Goal: Task Accomplishment & Management: Manage account settings

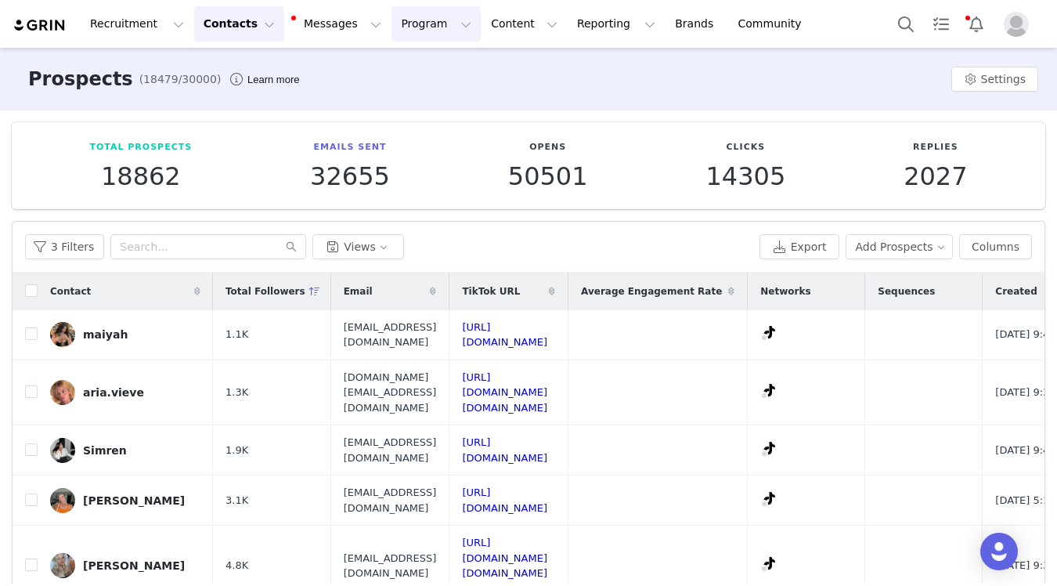
click at [391, 31] on button "Program Program" at bounding box center [435, 23] width 89 height 35
click at [430, 63] on p "Activations" at bounding box center [410, 69] width 60 height 16
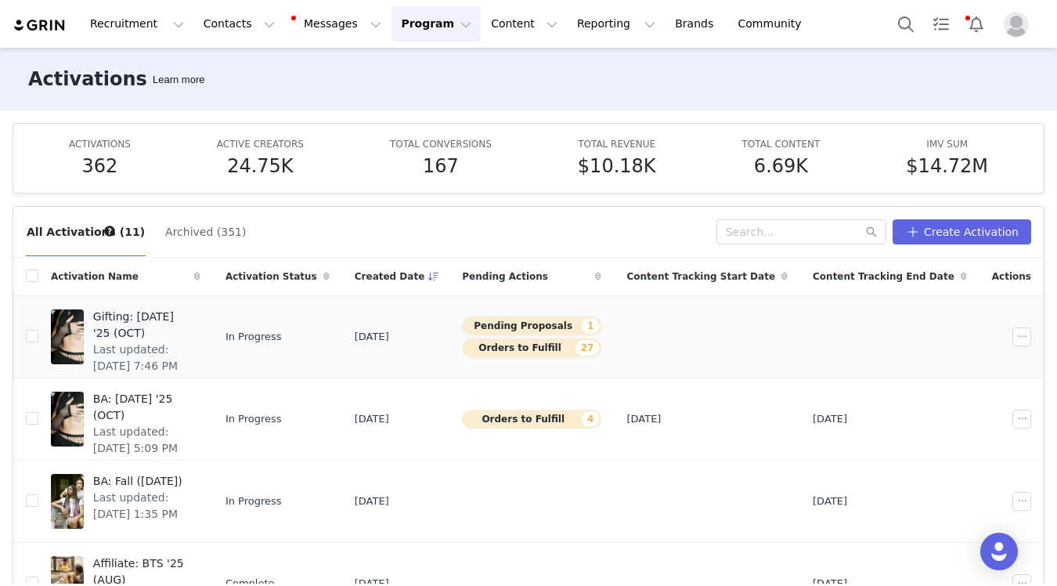
click at [191, 316] on span "Gifting: [DATE] '25 (OCT)" at bounding box center [142, 324] width 98 height 33
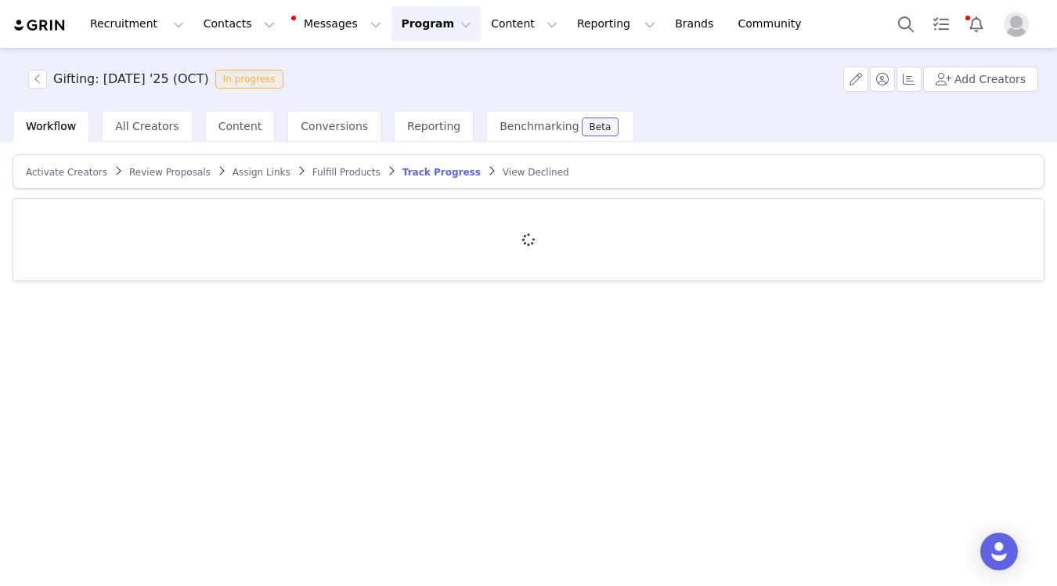
click at [159, 175] on span "Review Proposals" at bounding box center [169, 172] width 81 height 11
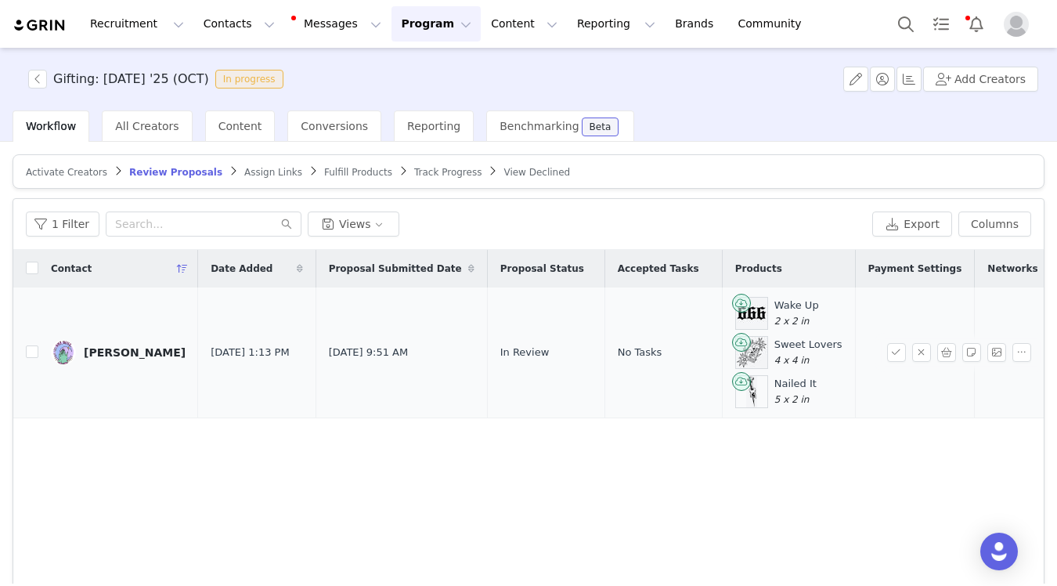
click at [106, 346] on div "[PERSON_NAME]" at bounding box center [135, 352] width 102 height 13
click at [121, 356] on link "[PERSON_NAME]" at bounding box center [118, 352] width 135 height 25
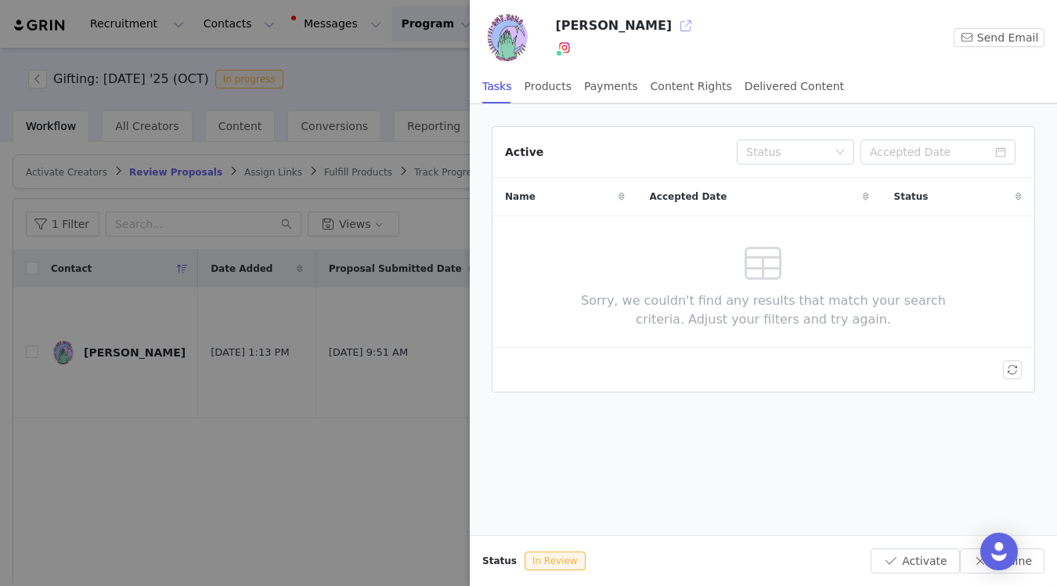
click at [673, 27] on button "button" at bounding box center [685, 25] width 25 height 25
click at [353, 363] on div at bounding box center [528, 293] width 1057 height 586
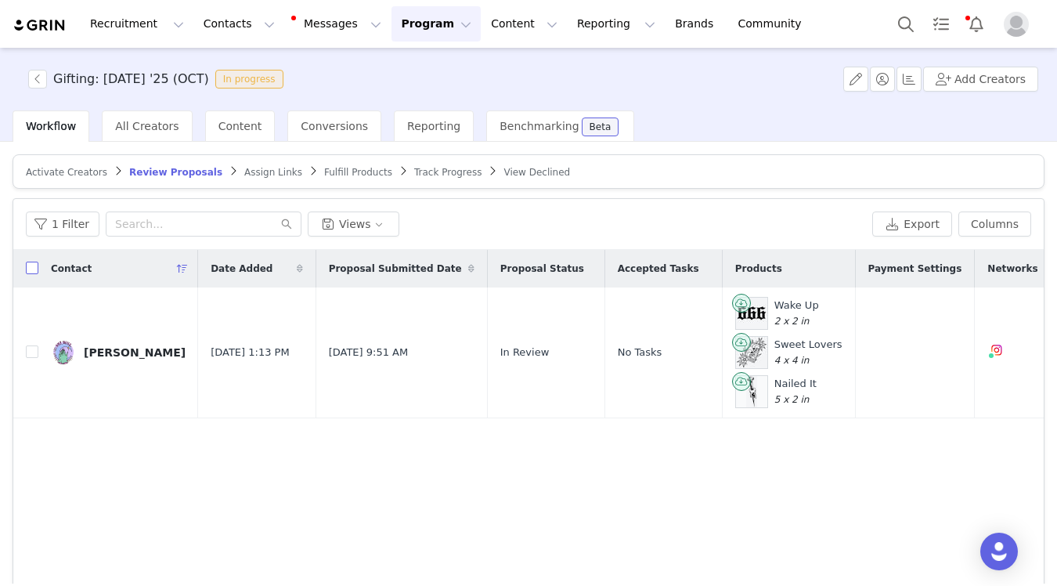
click at [31, 269] on input "checkbox" at bounding box center [32, 268] width 13 height 13
checkbox input "true"
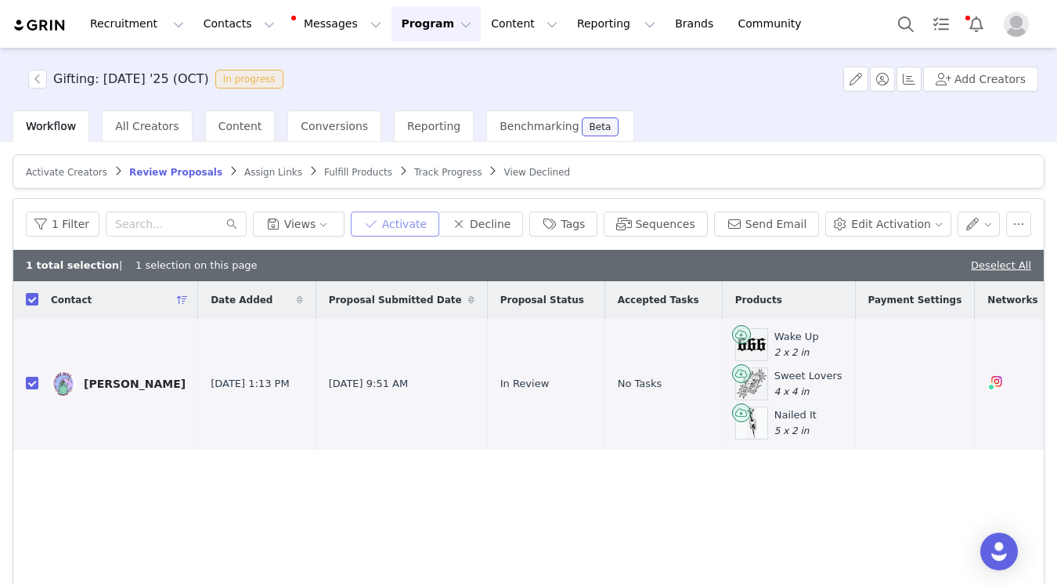
click at [434, 215] on button "Activate" at bounding box center [395, 223] width 88 height 25
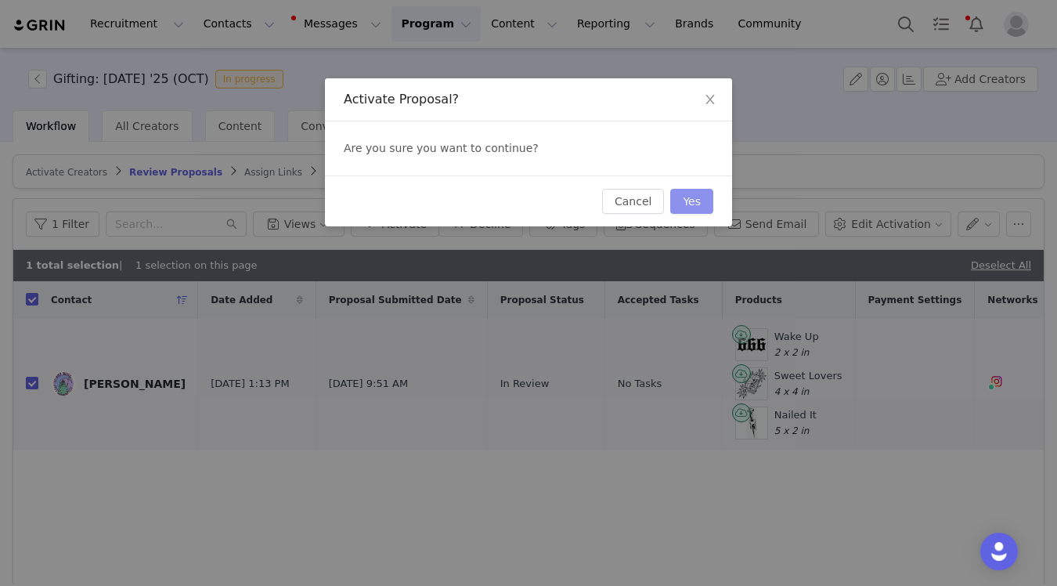
click at [696, 193] on button "Yes" at bounding box center [691, 201] width 43 height 25
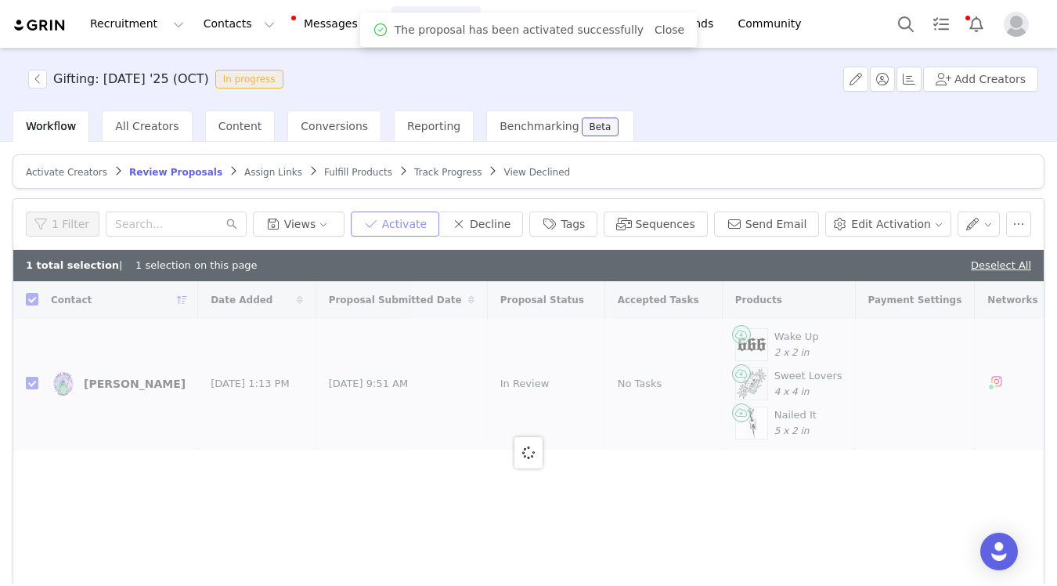
checkbox input "false"
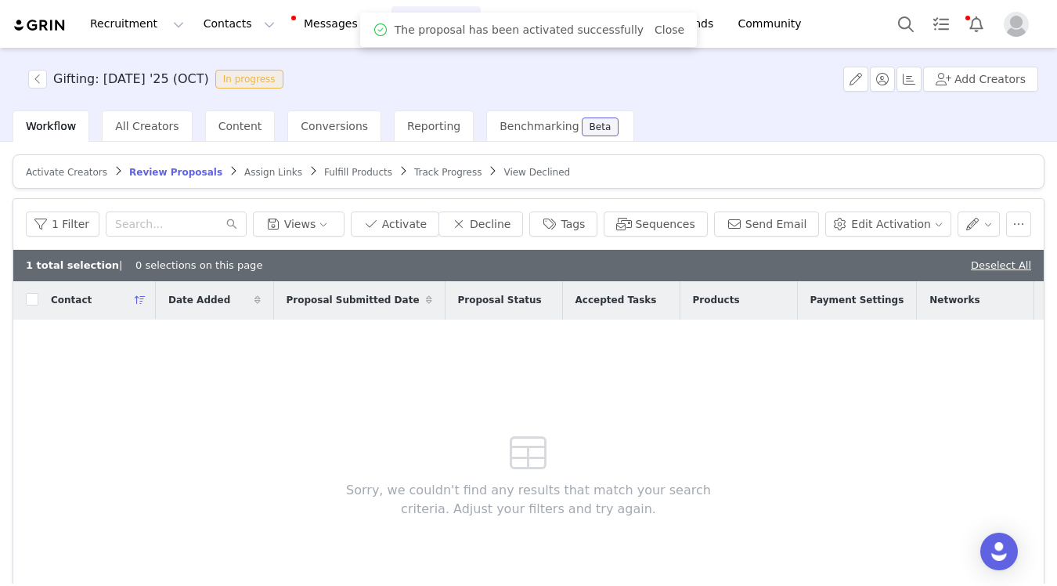
click at [345, 174] on span "Fulfill Products" at bounding box center [358, 172] width 68 height 11
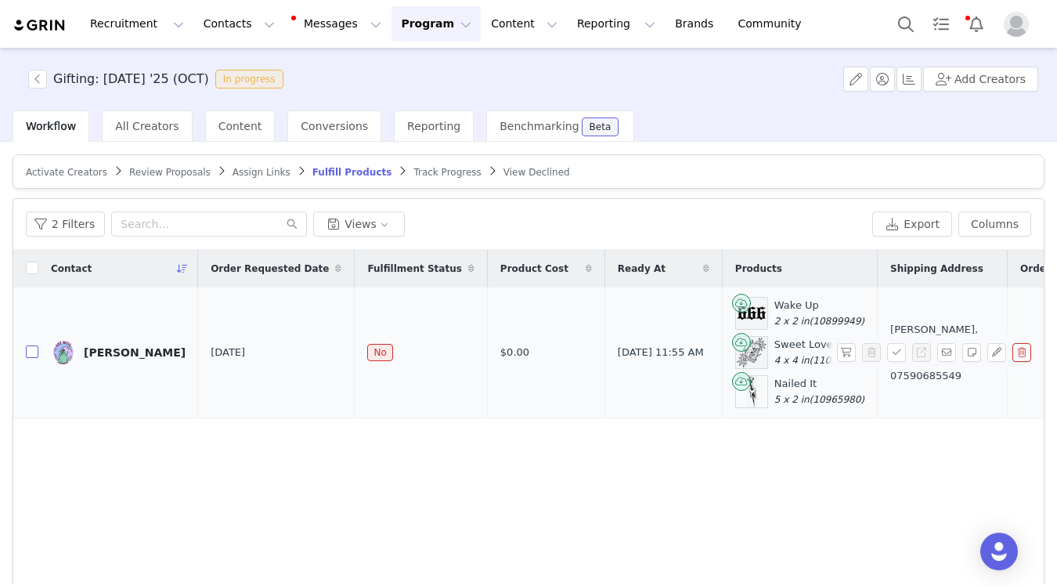
click at [34, 353] on input "checkbox" at bounding box center [32, 351] width 13 height 13
checkbox input "true"
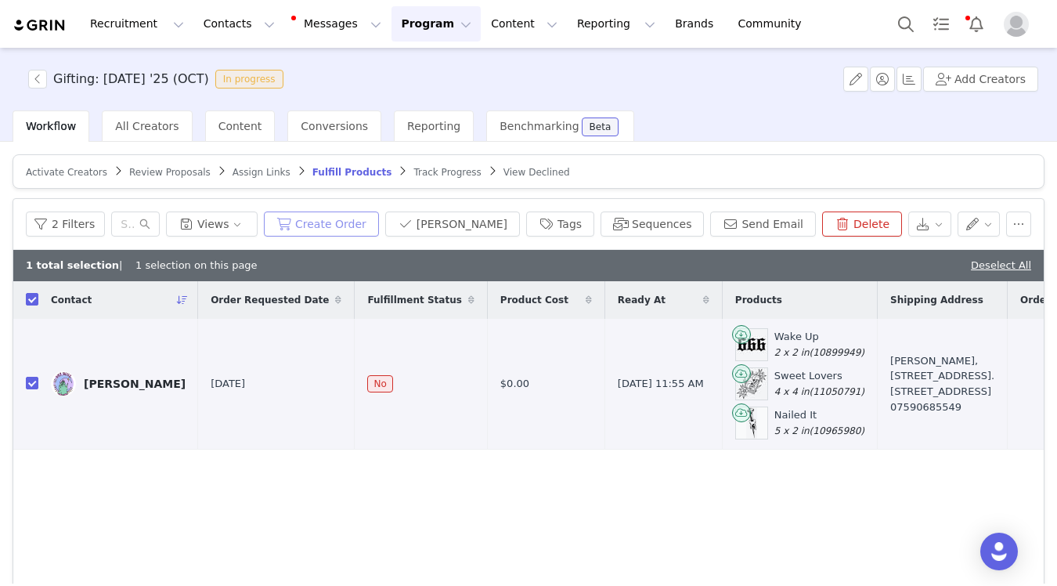
click at [344, 226] on button "Create Order" at bounding box center [321, 223] width 115 height 25
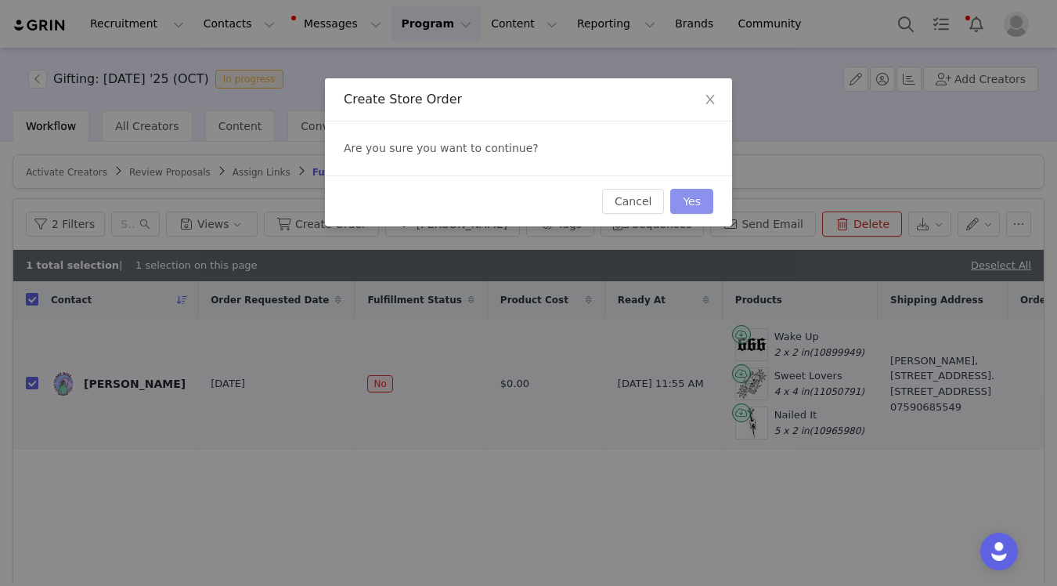
click at [685, 195] on button "Yes" at bounding box center [691, 201] width 43 height 25
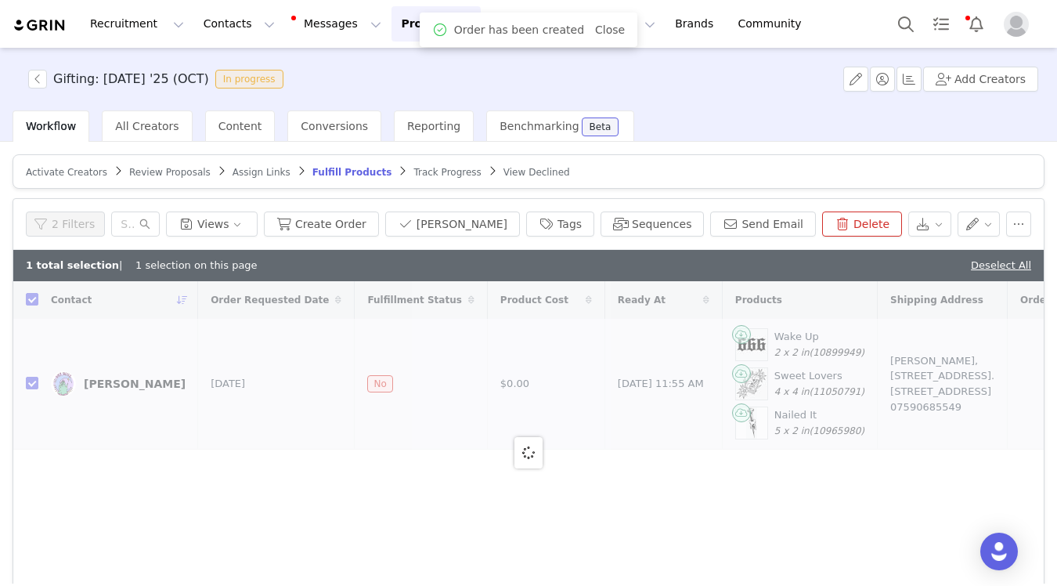
checkbox input "false"
click at [44, 2] on div "Recruitment Recruitment Creator Search Curated Lists Landing Pages Web Extensio…" at bounding box center [528, 24] width 1057 height 48
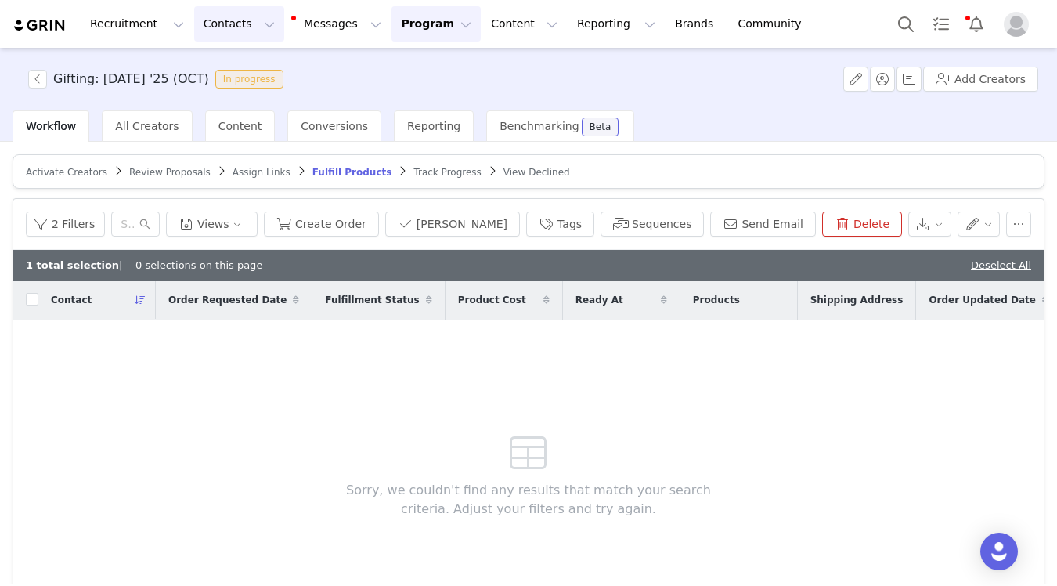
click at [251, 28] on button "Contacts Contacts" at bounding box center [239, 23] width 90 height 35
click at [272, 58] on link "Creators" at bounding box center [245, 69] width 124 height 29
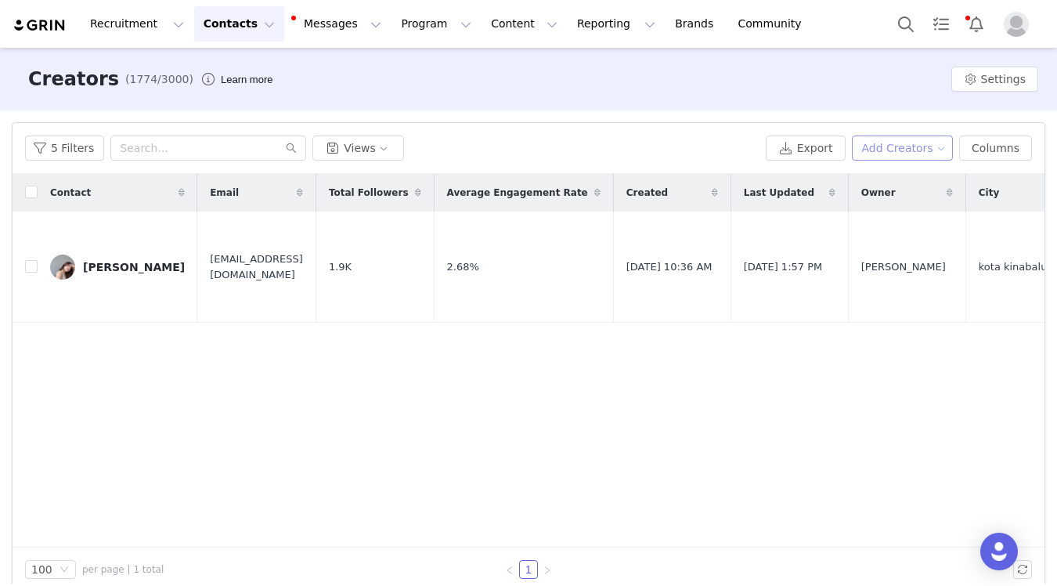
click at [906, 140] on button "Add Creators" at bounding box center [903, 147] width 102 height 25
click at [889, 176] on span "Add a Creator" at bounding box center [906, 179] width 76 height 17
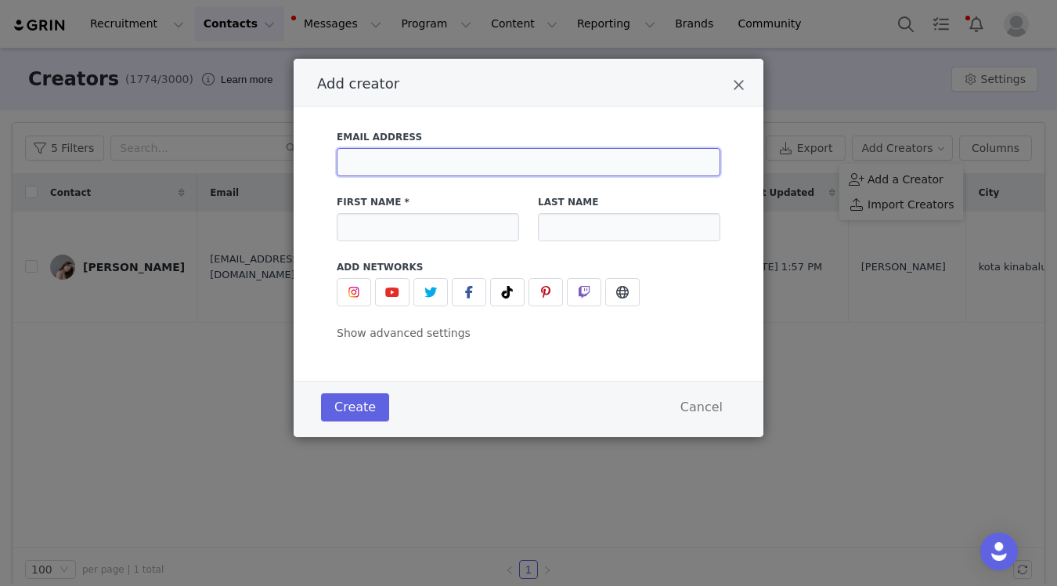
click at [412, 159] on input "Add creator" at bounding box center [529, 162] width 384 height 28
paste input "[PERSON_NAME][EMAIL_ADDRESS][DOMAIN_NAME]"
type input "[PERSON_NAME][EMAIL_ADDRESS][DOMAIN_NAME]"
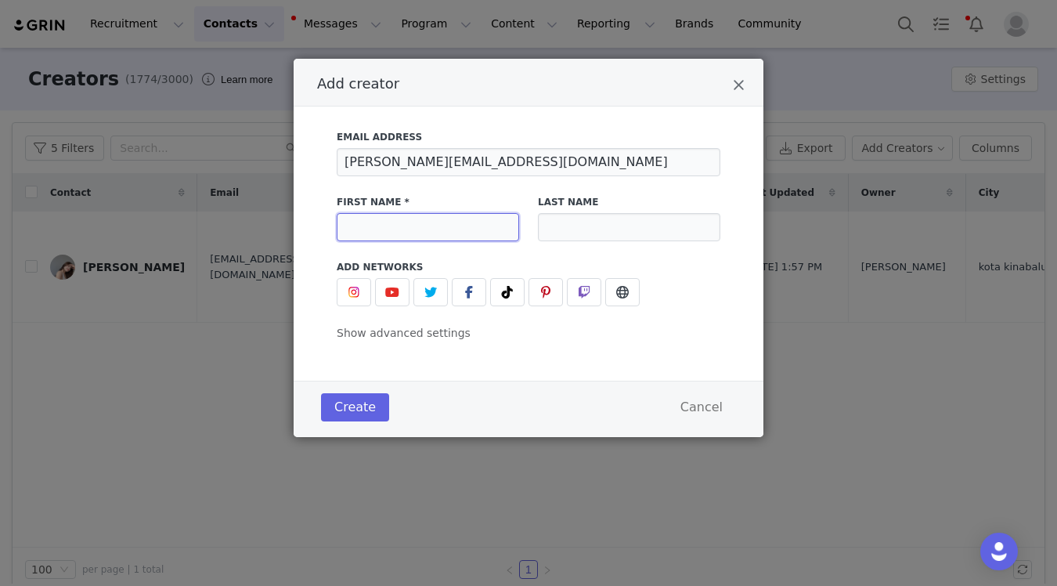
click at [393, 225] on input "Add creator" at bounding box center [428, 227] width 182 height 28
type input "[PERSON_NAME]"
click at [550, 235] on input "Add creator" at bounding box center [629, 227] width 182 height 28
drag, startPoint x: 603, startPoint y: 229, endPoint x: 514, endPoint y: 200, distance: 94.1
click at [514, 200] on div "First Name * [PERSON_NAME] Last Name [PERSON_NAME]" at bounding box center [528, 218] width 402 height 65
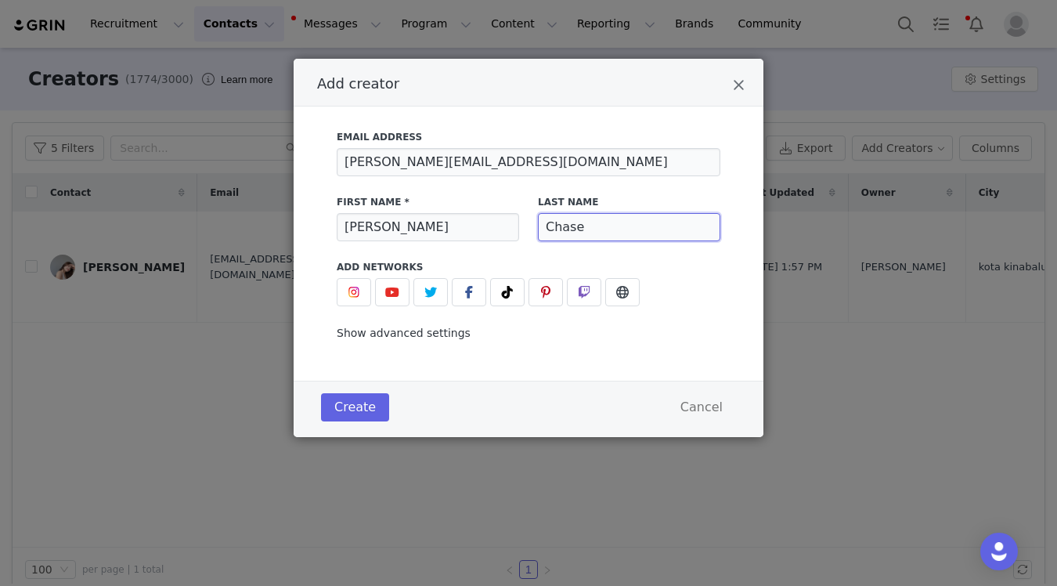
type input "Chase"
click at [418, 336] on span "Show advanced settings" at bounding box center [404, 332] width 134 height 13
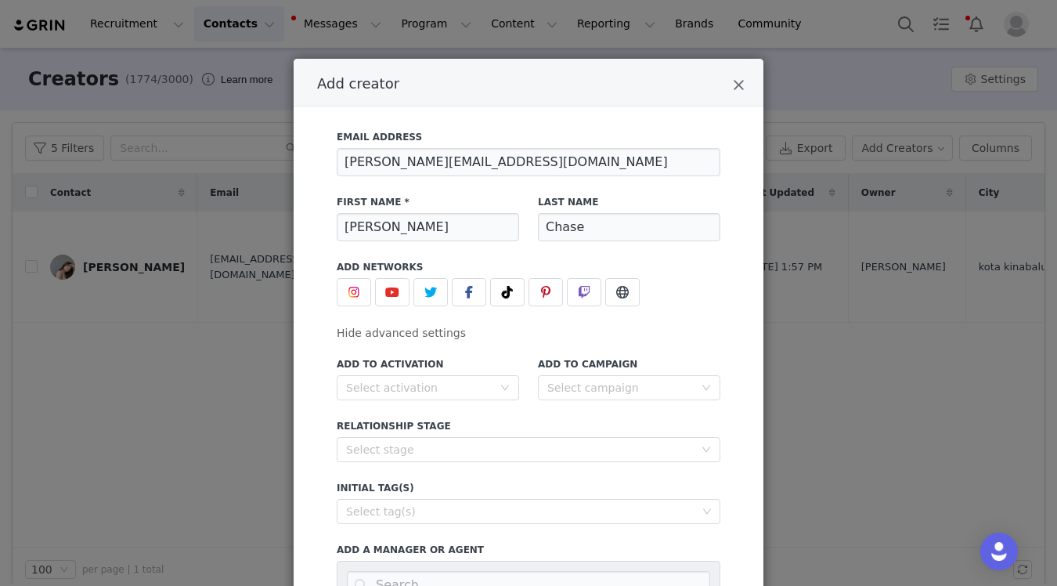
scroll to position [175, 0]
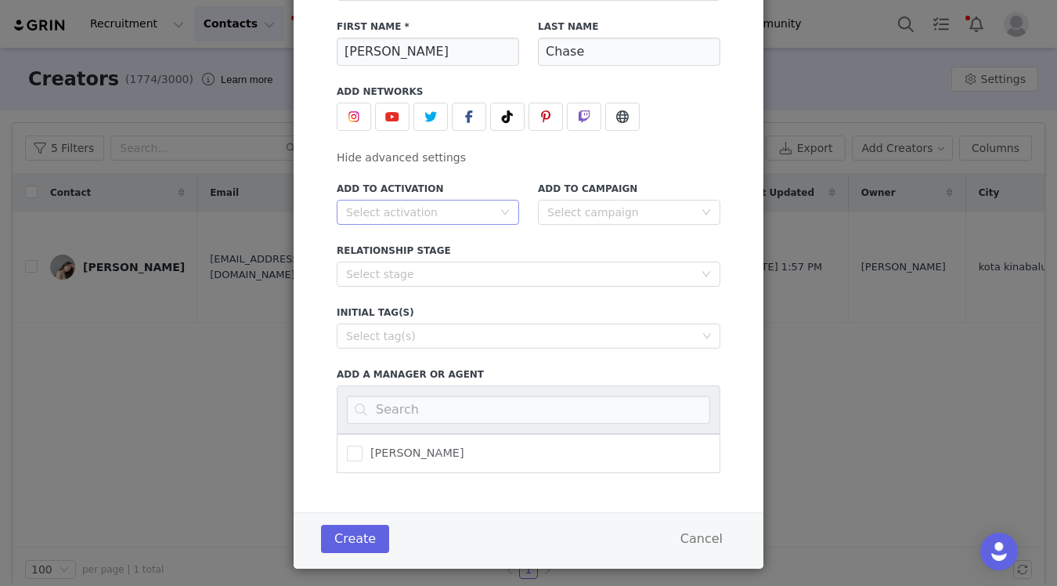
click at [453, 207] on div "Select activation" at bounding box center [419, 212] width 146 height 16
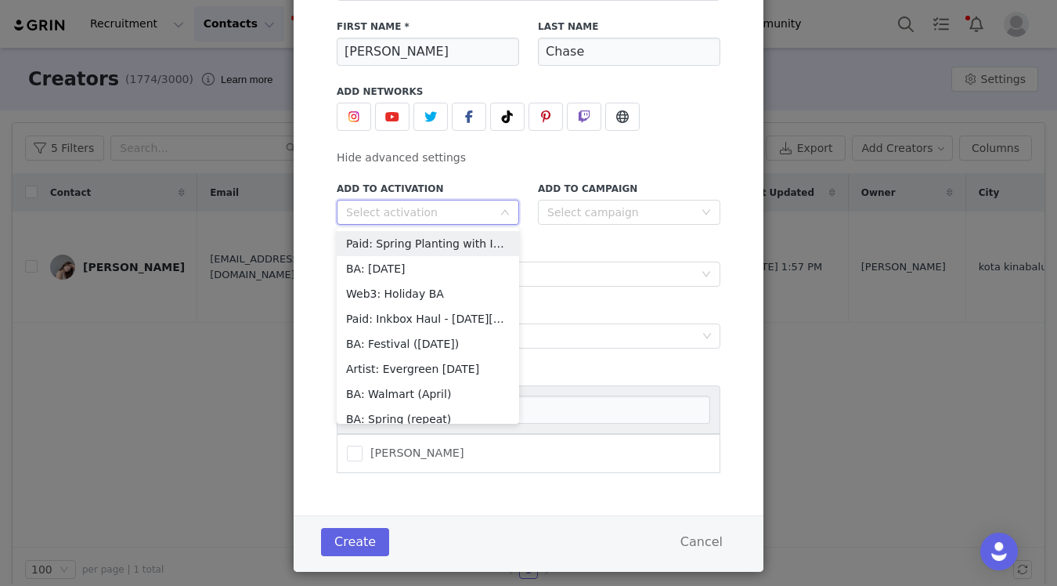
click at [468, 182] on label "Add to Activation" at bounding box center [428, 189] width 182 height 14
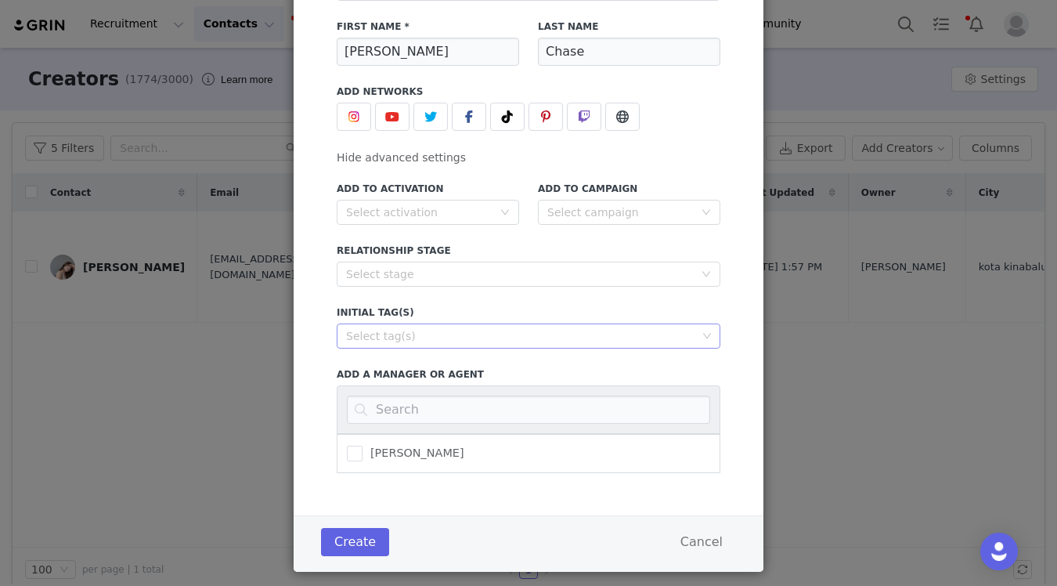
click at [453, 337] on div "Select tag(s)" at bounding box center [521, 336] width 351 height 16
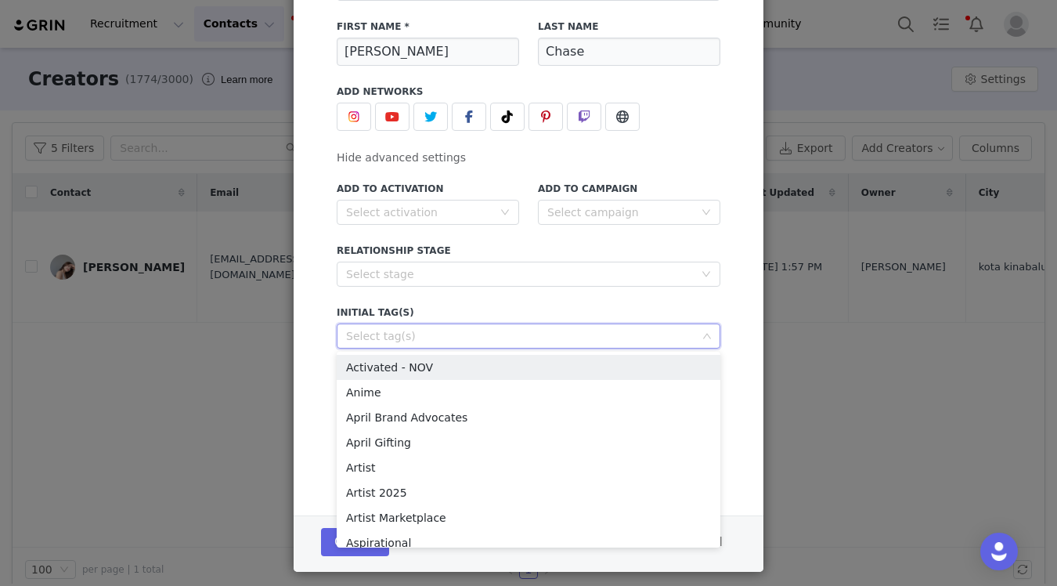
click at [453, 290] on div "Add to Activation Select activation Add to Campaign Select campaign Relationshi…" at bounding box center [529, 322] width 384 height 301
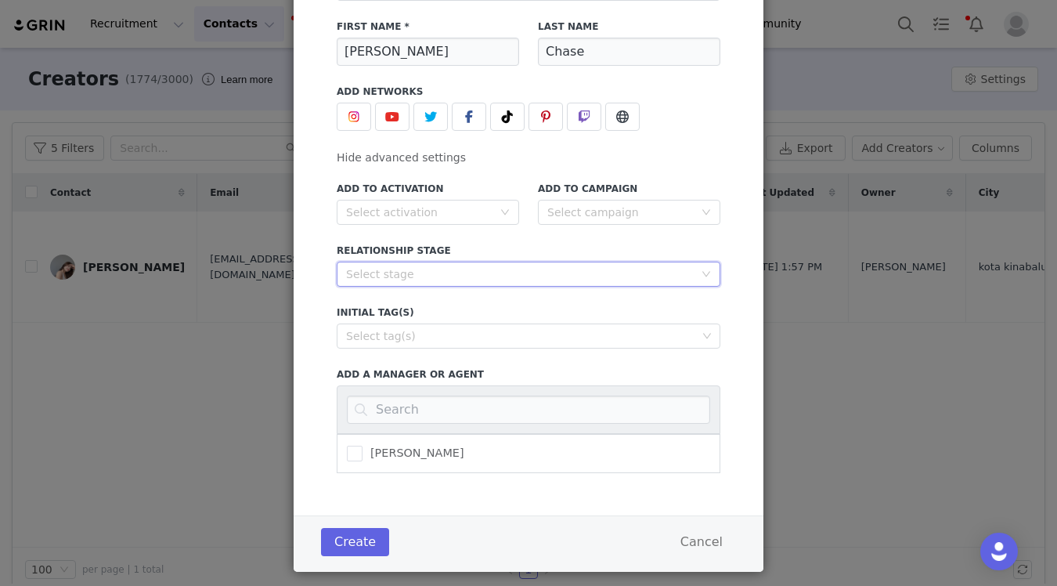
click at [470, 282] on div "Select stage" at bounding box center [523, 273] width 355 height 23
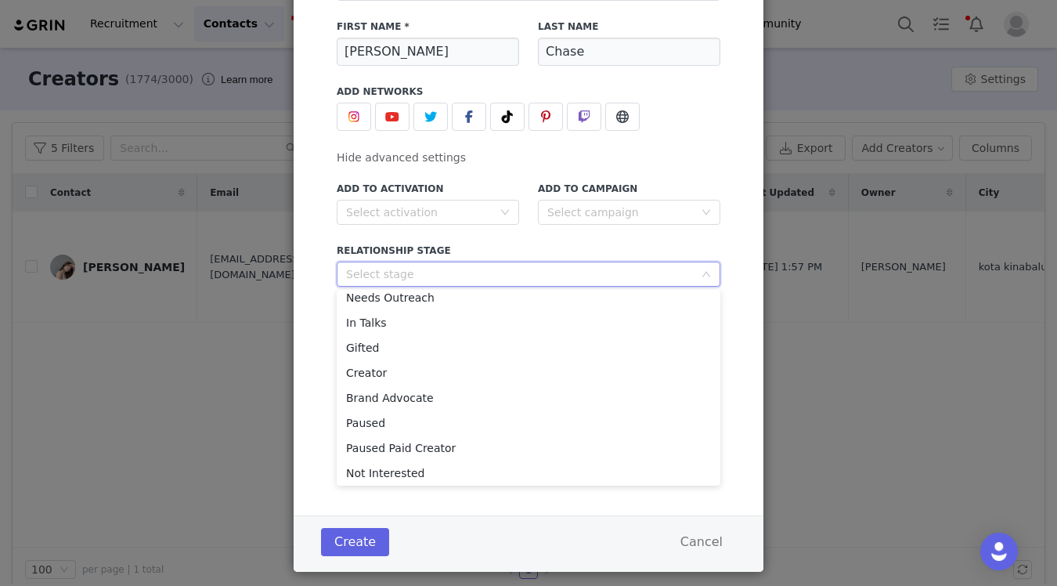
scroll to position [186, 0]
click at [494, 417] on li "Paused" at bounding box center [529, 419] width 384 height 25
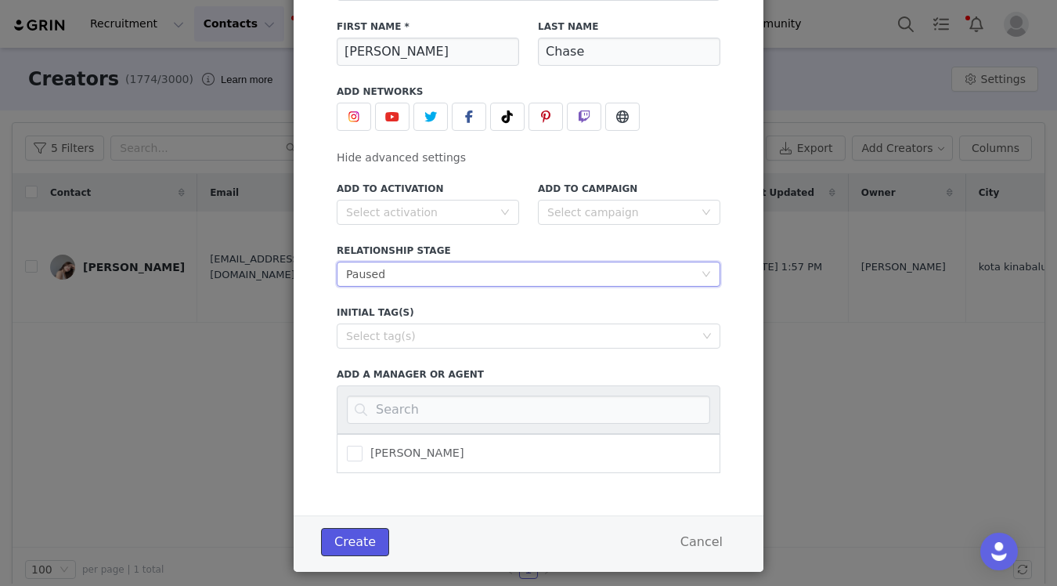
click at [354, 544] on button "Create" at bounding box center [355, 542] width 68 height 28
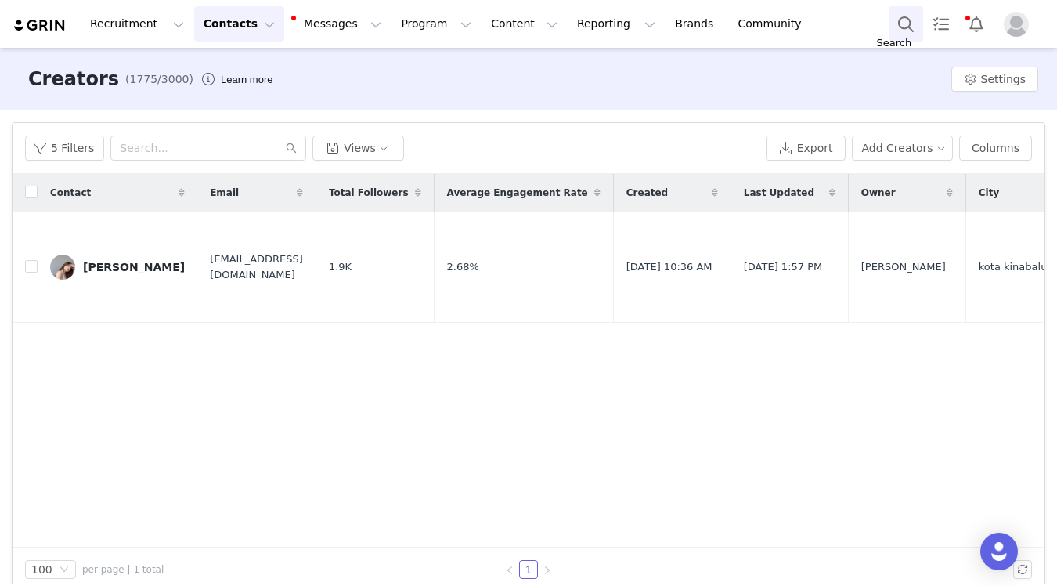
click at [900, 37] on button "Search" at bounding box center [906, 23] width 34 height 35
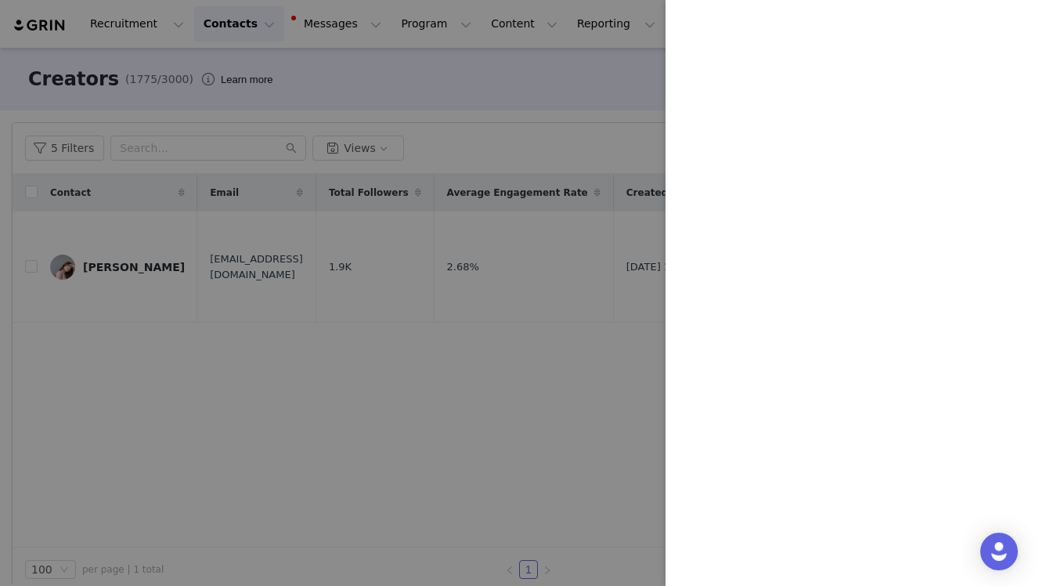
click at [405, 32] on div at bounding box center [528, 293] width 1057 height 586
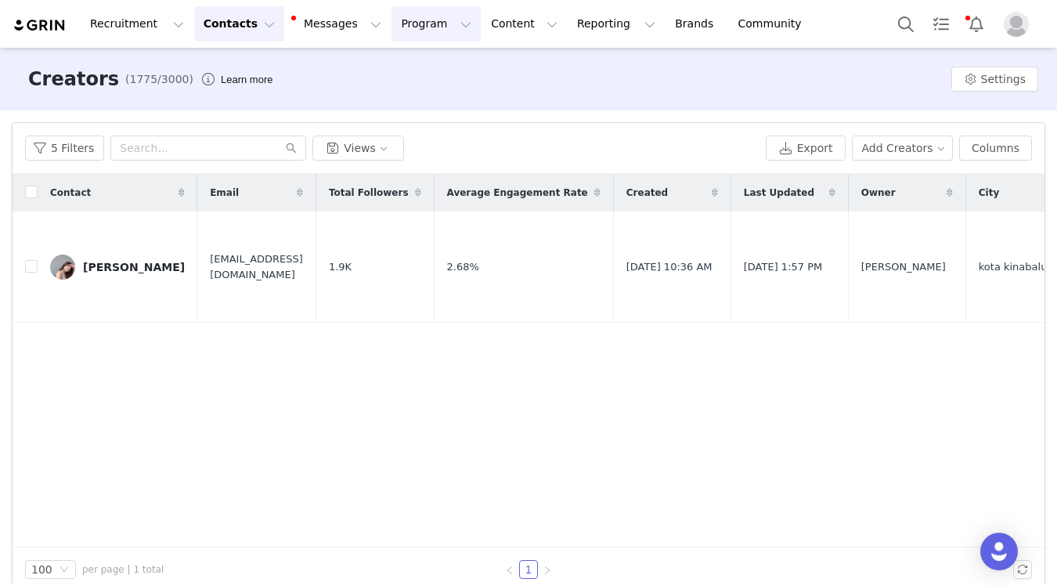
click at [391, 25] on button "Program Program" at bounding box center [435, 23] width 89 height 35
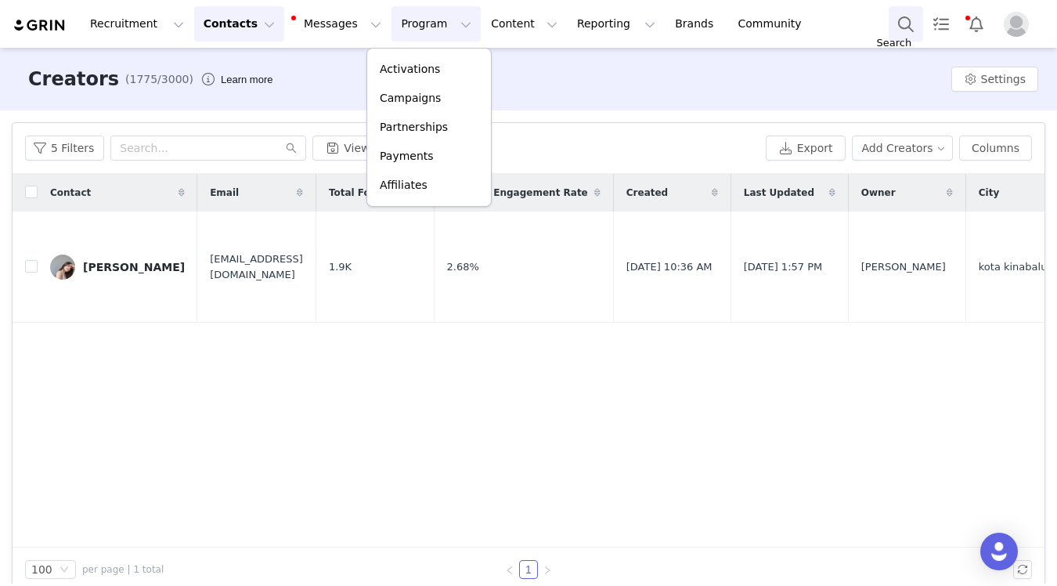
click at [920, 20] on button "Search" at bounding box center [906, 23] width 34 height 35
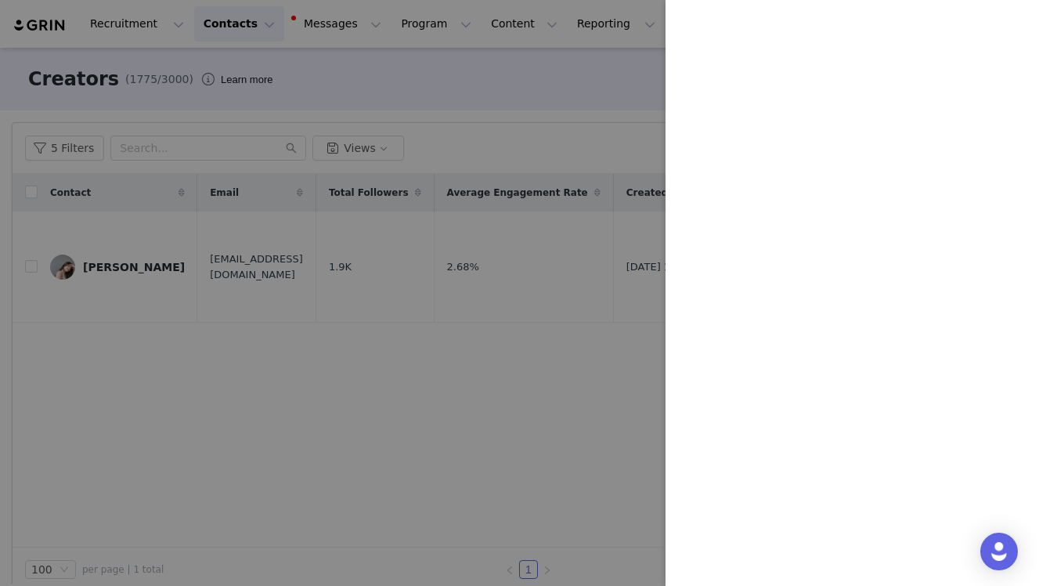
click at [459, 63] on div at bounding box center [528, 293] width 1057 height 586
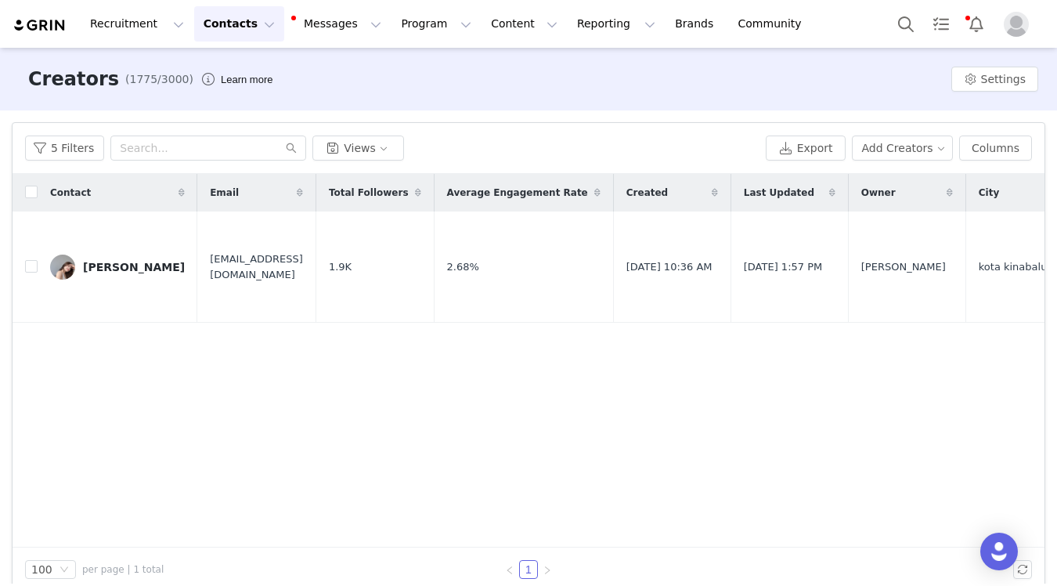
click at [419, 41] on div "Recruitment Recruitment Creator Search Curated Lists Landing Pages Web Extensio…" at bounding box center [528, 24] width 1057 height 48
click at [406, 31] on button "Program Program" at bounding box center [435, 23] width 89 height 35
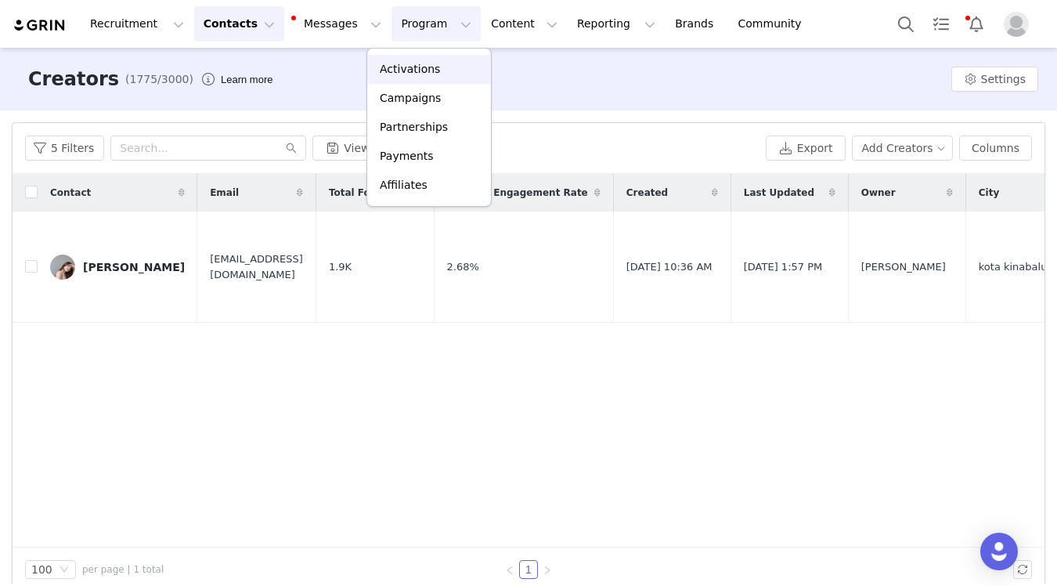
click at [420, 57] on link "Activations" at bounding box center [429, 69] width 124 height 29
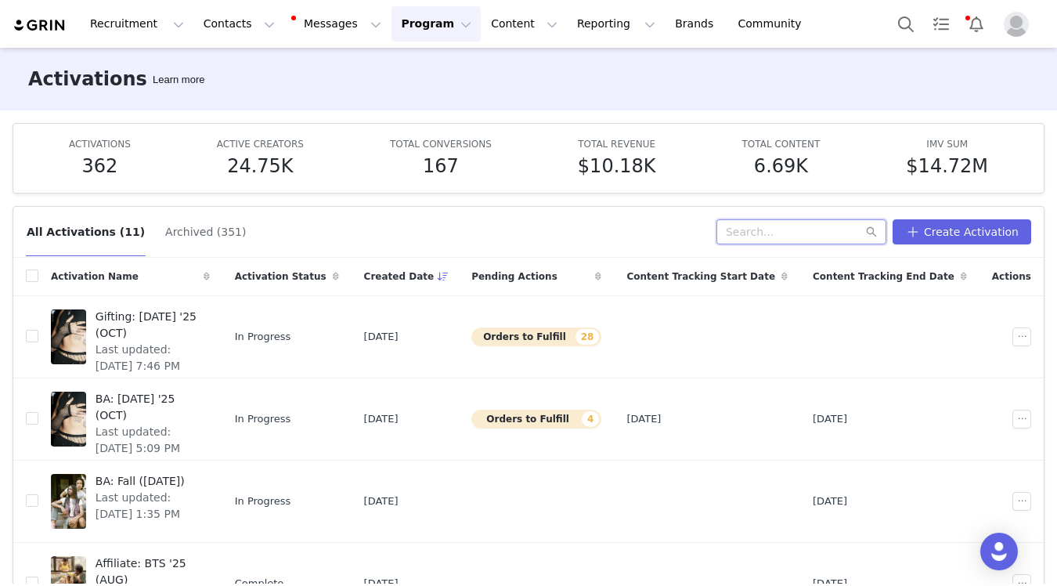
click at [810, 229] on input "text" at bounding box center [801, 231] width 170 height 25
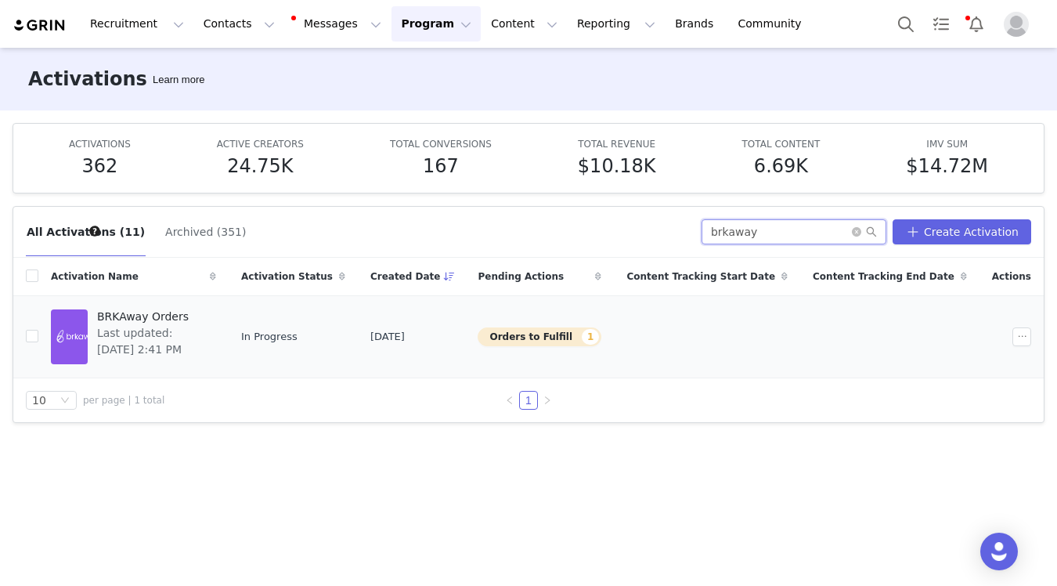
type input "brkaway"
click at [197, 333] on span "Last updated: [DATE] 2:41 PM" at bounding box center [152, 341] width 110 height 33
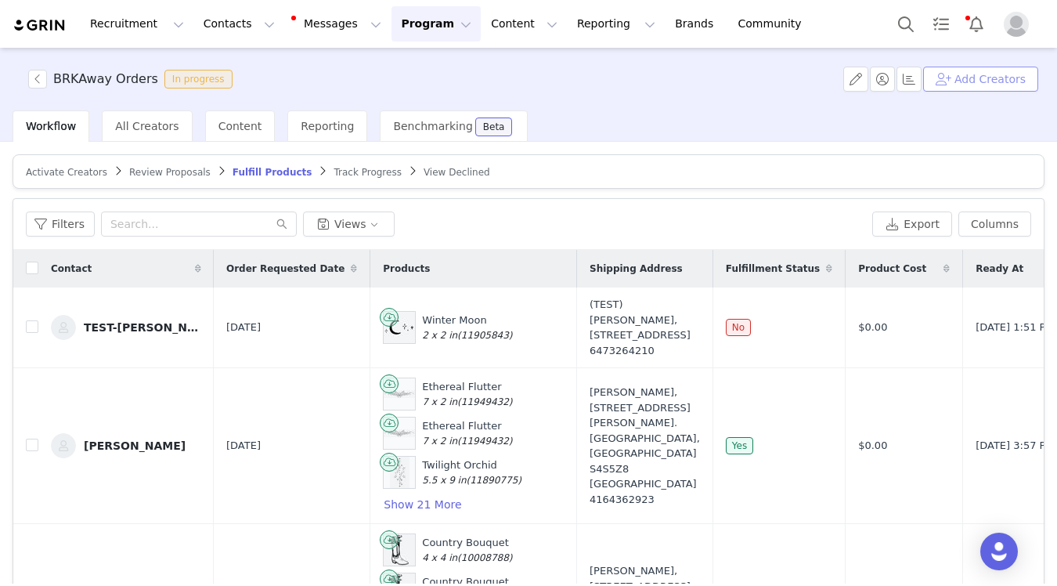
click at [970, 84] on button "Add Creators" at bounding box center [980, 79] width 115 height 25
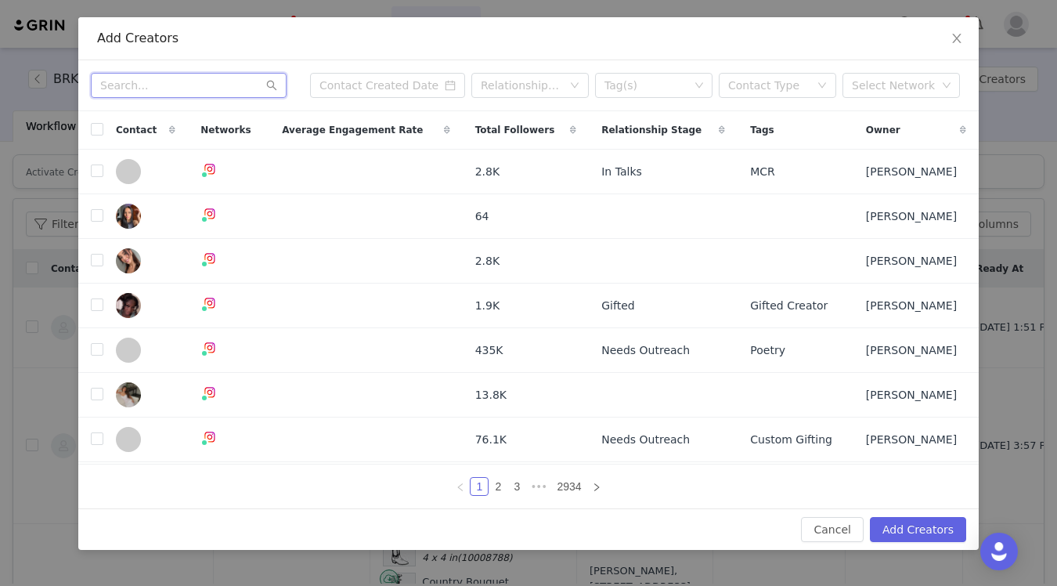
click at [125, 88] on input "text" at bounding box center [189, 85] width 196 height 25
paste input "[PERSON_NAME][EMAIL_ADDRESS][DOMAIN_NAME]"
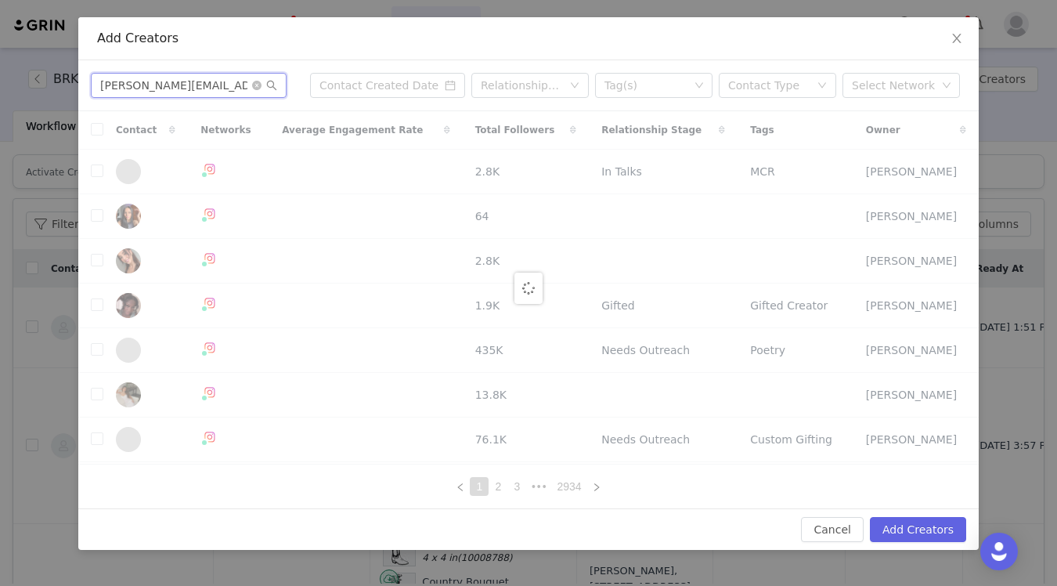
type input "[PERSON_NAME][EMAIL_ADDRESS][DOMAIN_NAME]"
click at [233, 91] on input "[PERSON_NAME][EMAIL_ADDRESS][DOMAIN_NAME]" at bounding box center [189, 85] width 196 height 25
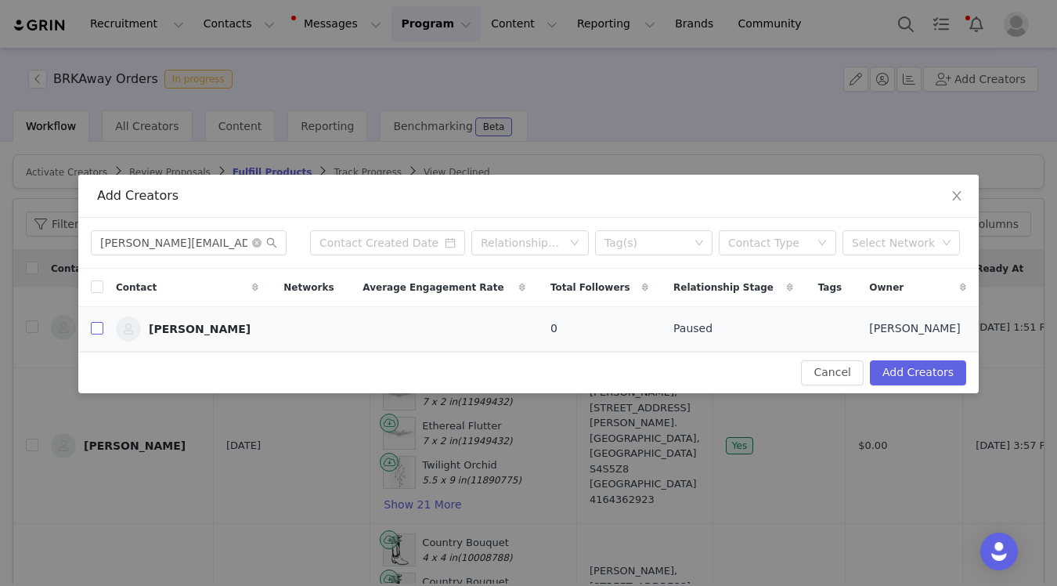
click at [96, 328] on input "checkbox" at bounding box center [97, 328] width 13 height 13
checkbox input "true"
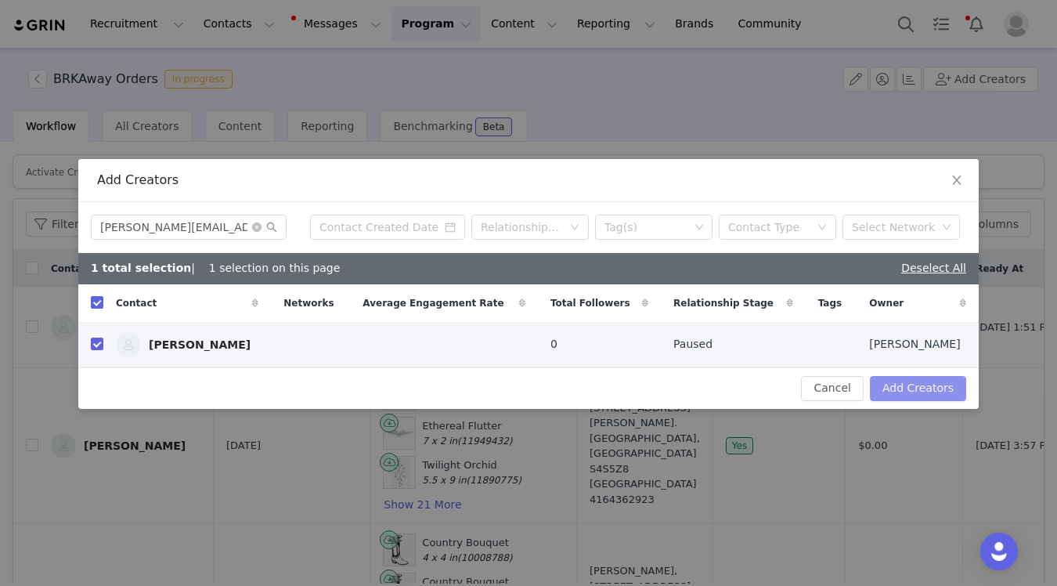
click at [904, 386] on button "Add Creators" at bounding box center [918, 388] width 96 height 25
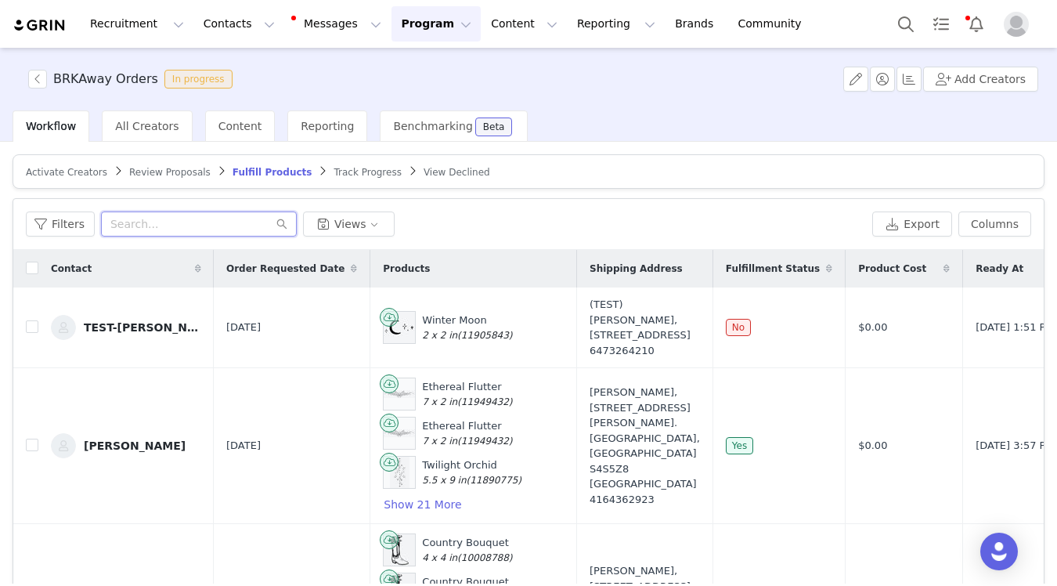
click at [191, 218] on input "text" at bounding box center [199, 223] width 196 height 25
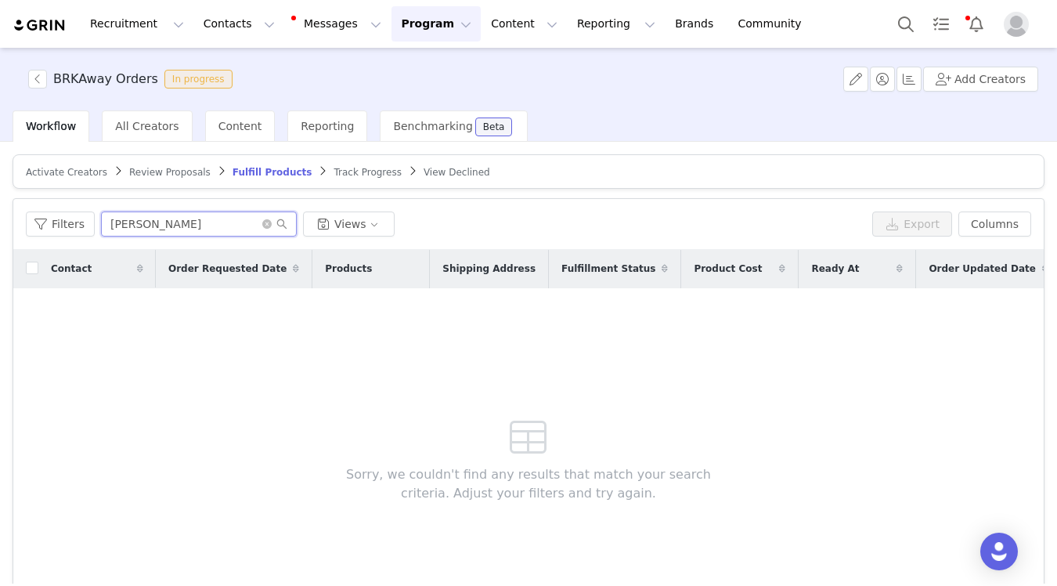
type input "[PERSON_NAME]"
click at [53, 175] on span "Activate Creators" at bounding box center [66, 172] width 81 height 11
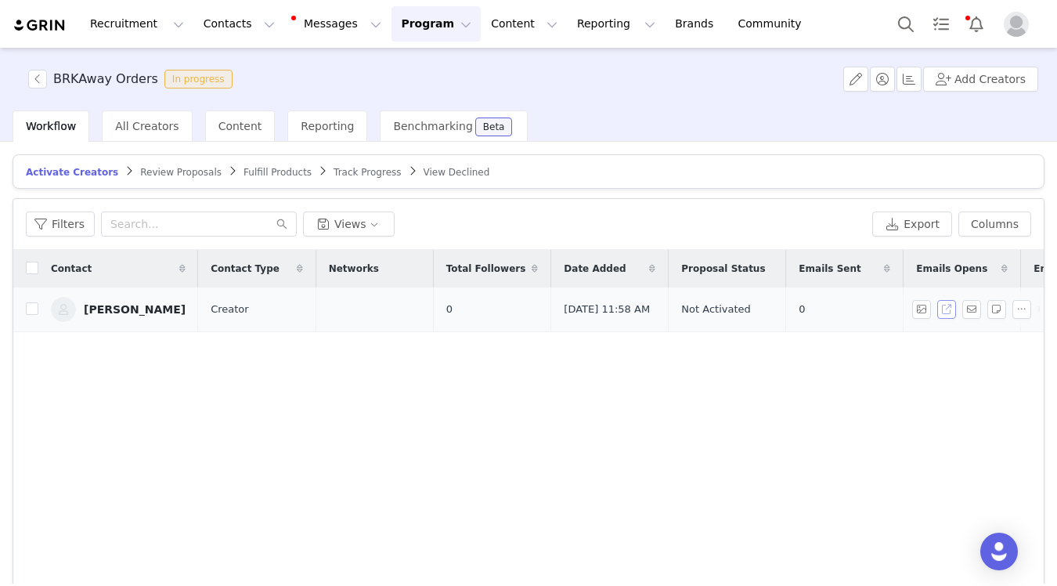
click at [944, 313] on button "button" at bounding box center [946, 309] width 19 height 19
click at [666, 30] on link "Brands Brands" at bounding box center [697, 23] width 62 height 35
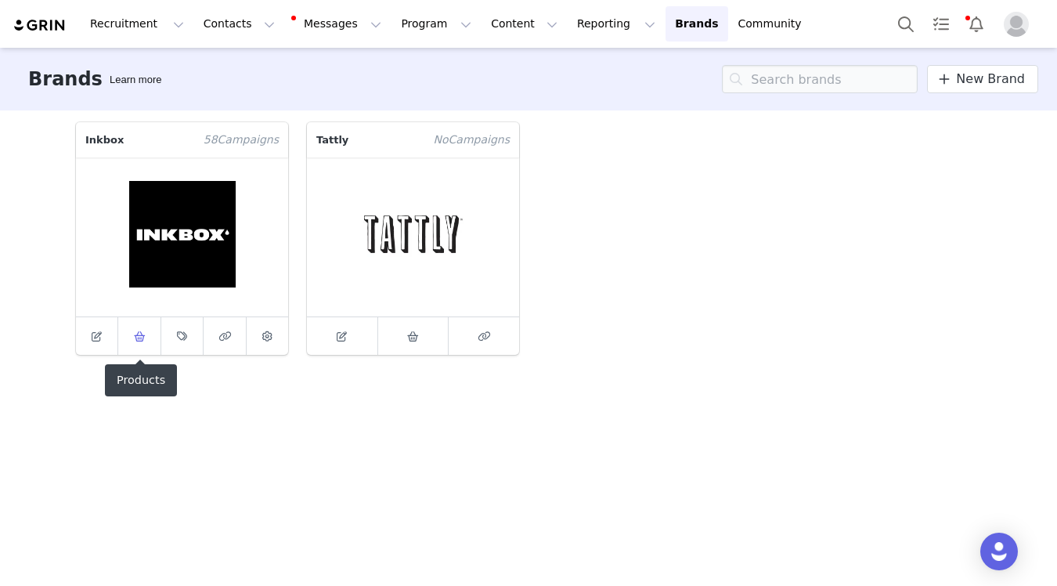
click at [131, 334] on span at bounding box center [139, 335] width 19 height 19
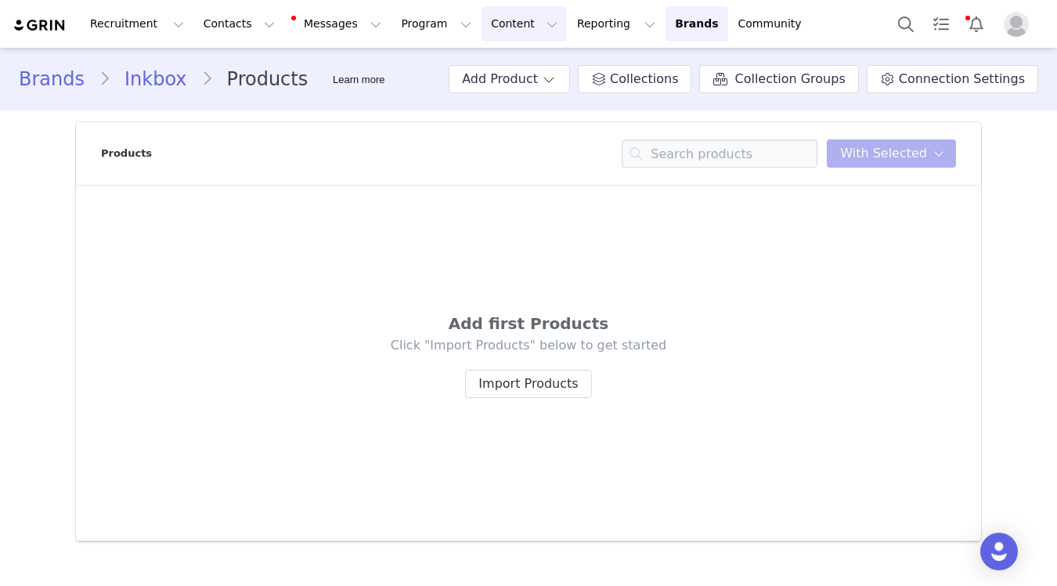
click at [489, 38] on button "Content Content" at bounding box center [524, 23] width 85 height 35
click at [494, 74] on p "Creator Content" at bounding box center [506, 69] width 88 height 16
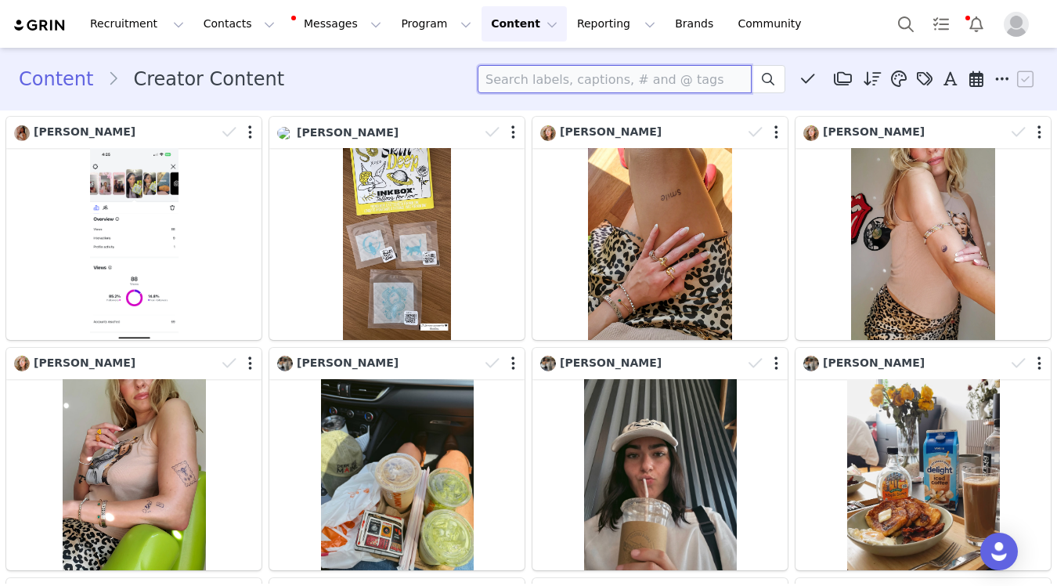
click at [669, 79] on input at bounding box center [615, 79] width 274 height 28
type input "dandelion"
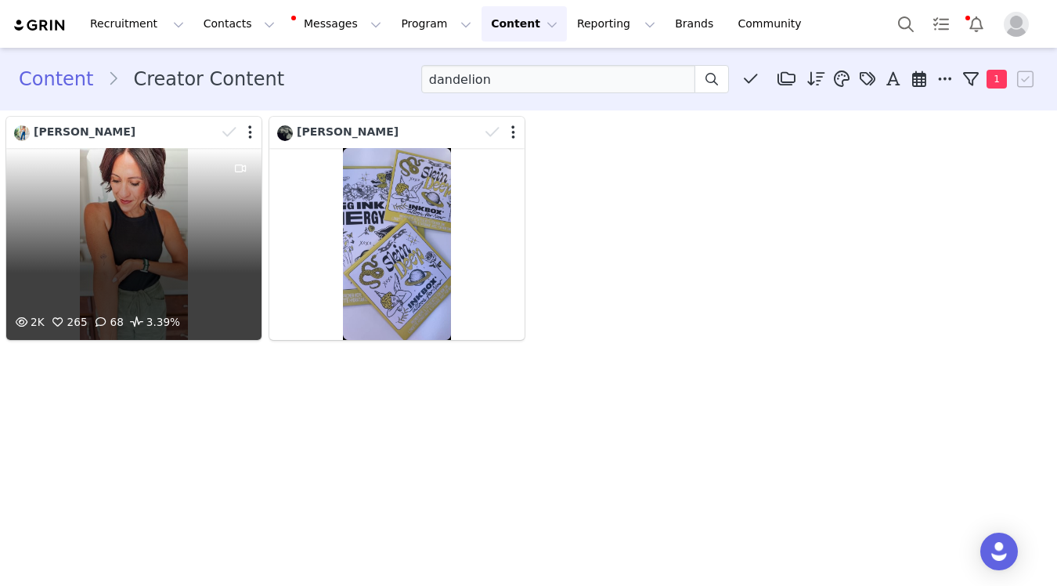
click at [170, 222] on div "2K 265 68 3.39%" at bounding box center [133, 244] width 255 height 192
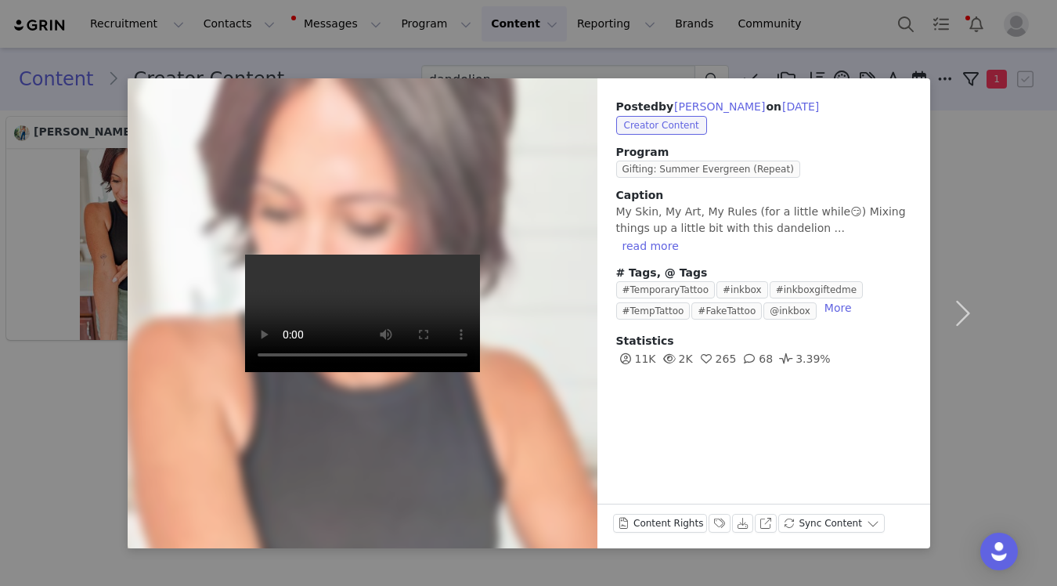
click at [997, 275] on div "Posted by [PERSON_NAME] on [DATE] Creator Content Program Gifting: Summer Everg…" at bounding box center [528, 293] width 1057 height 586
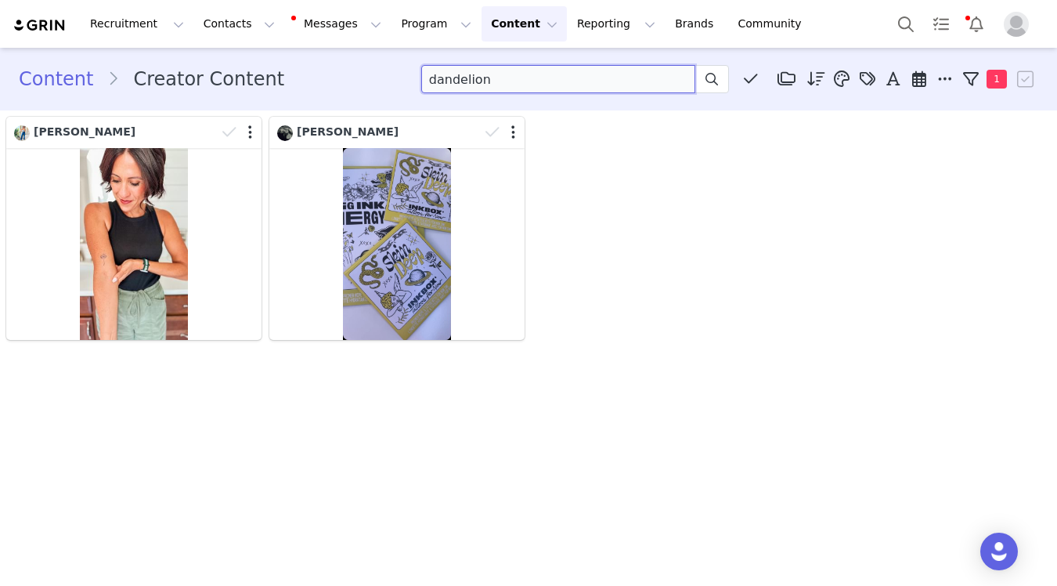
drag, startPoint x: 543, startPoint y: 81, endPoint x: 466, endPoint y: 43, distance: 86.1
click at [466, 43] on div "Recruitment Recruitment Creator Search Curated Lists Landing Pages Web Extensio…" at bounding box center [528, 293] width 1057 height 586
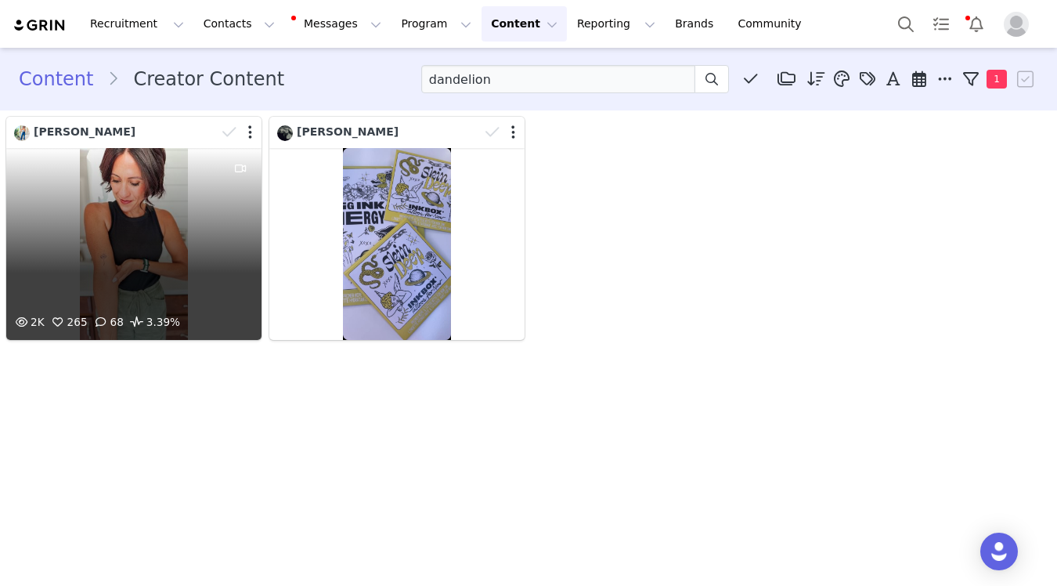
click at [195, 204] on div "2K 265 68 3.39%" at bounding box center [133, 244] width 255 height 192
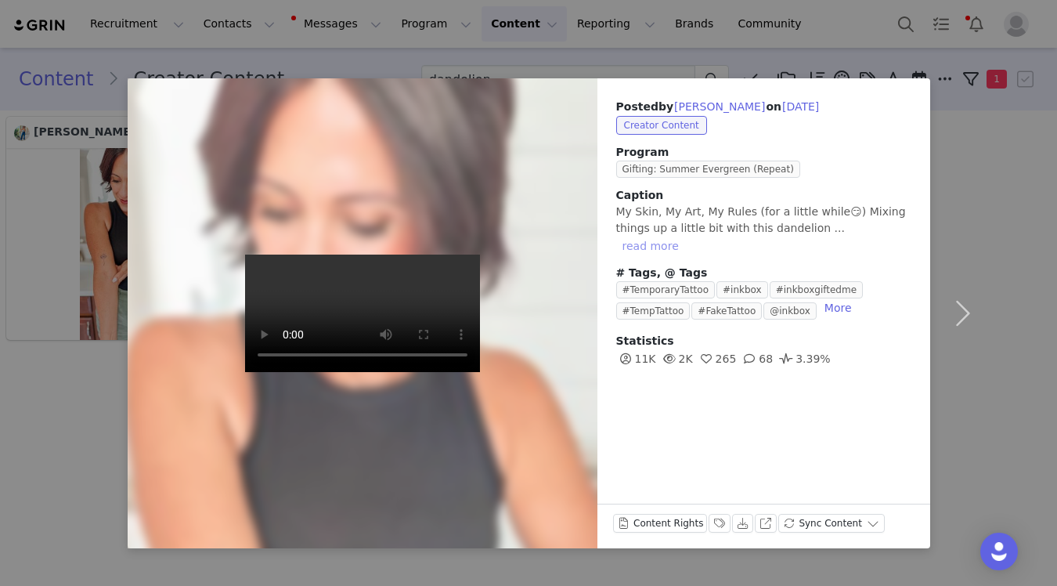
click at [685, 236] on button "read more" at bounding box center [650, 245] width 69 height 19
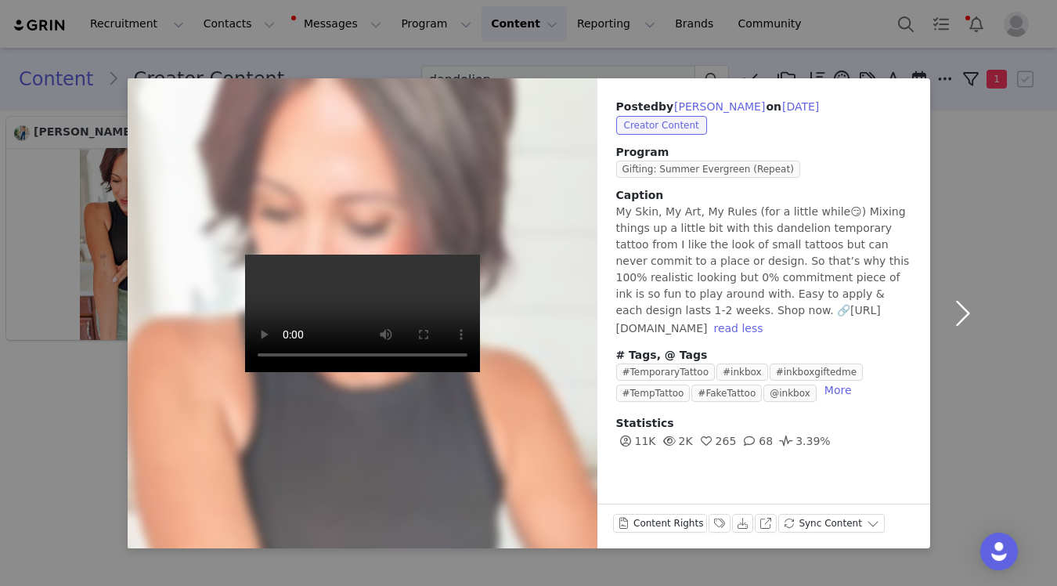
click at [986, 288] on button "button" at bounding box center [963, 313] width 66 height 470
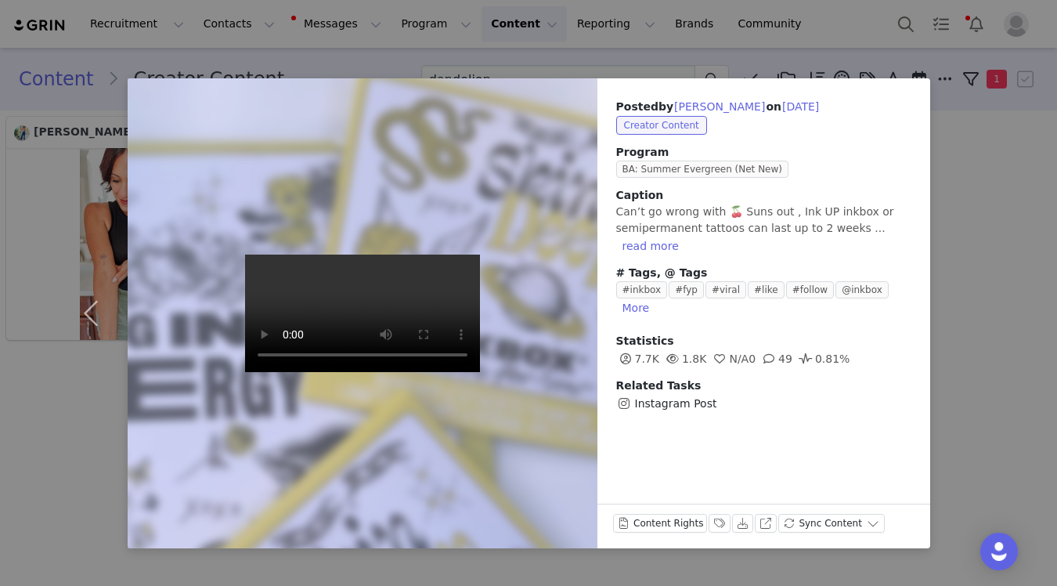
click at [958, 138] on div "Posted by [PERSON_NAME] on [DATE] Creator Content Program BA: Summer Evergreen …" at bounding box center [528, 293] width 1057 height 586
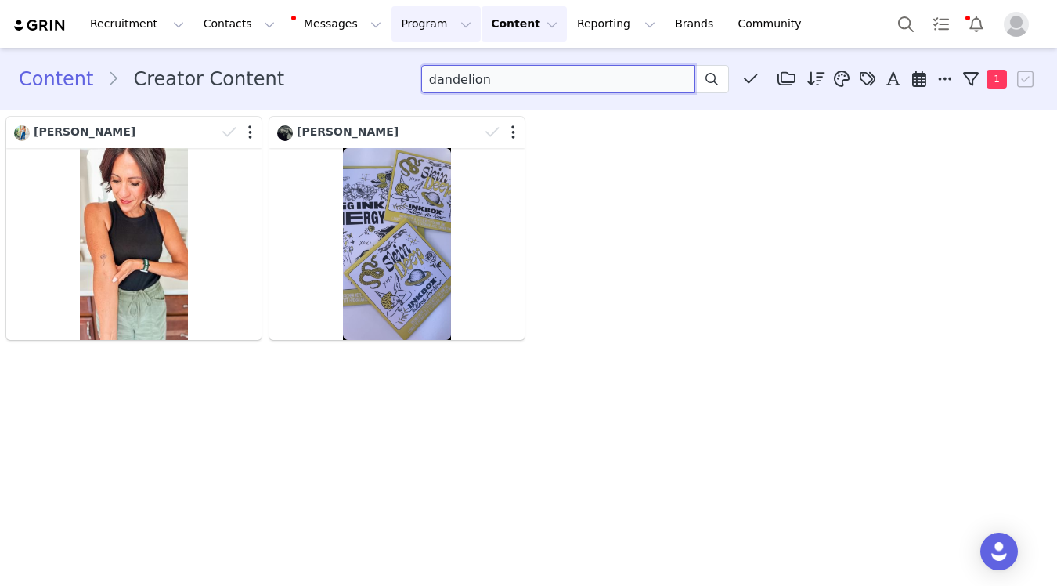
drag, startPoint x: 589, startPoint y: 85, endPoint x: 417, endPoint y: 16, distance: 185.2
click at [425, 23] on div "Recruitment Recruitment Creator Search Curated Lists Landing Pages Web Extensio…" at bounding box center [528, 293] width 1057 height 586
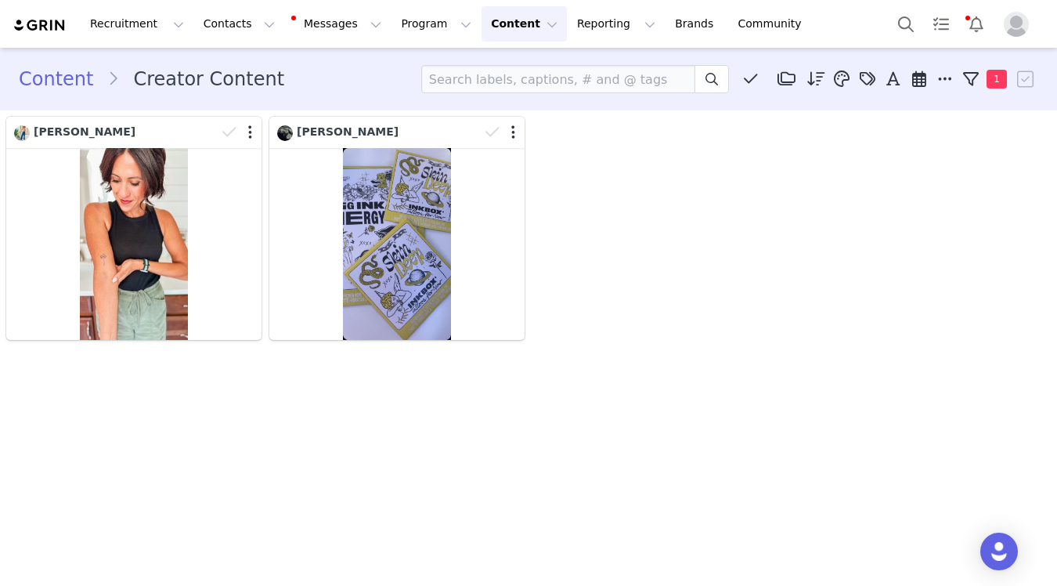
click at [694, 259] on div "[PERSON_NAME] [PERSON_NAME]" at bounding box center [528, 228] width 1052 height 231
click at [70, 91] on link "Content" at bounding box center [63, 79] width 88 height 28
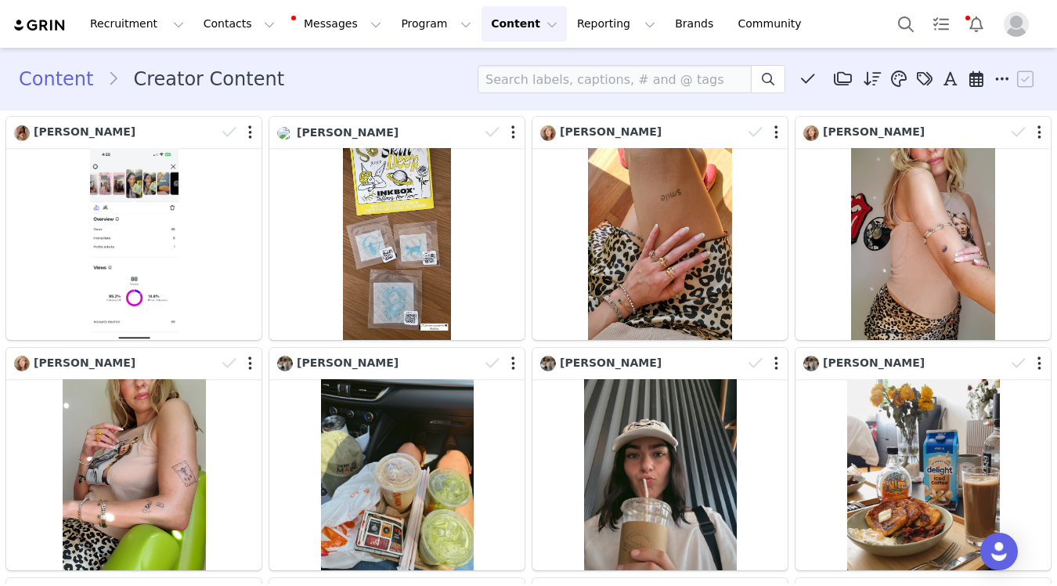
click at [198, 81] on li "Creator Content" at bounding box center [202, 79] width 191 height 28
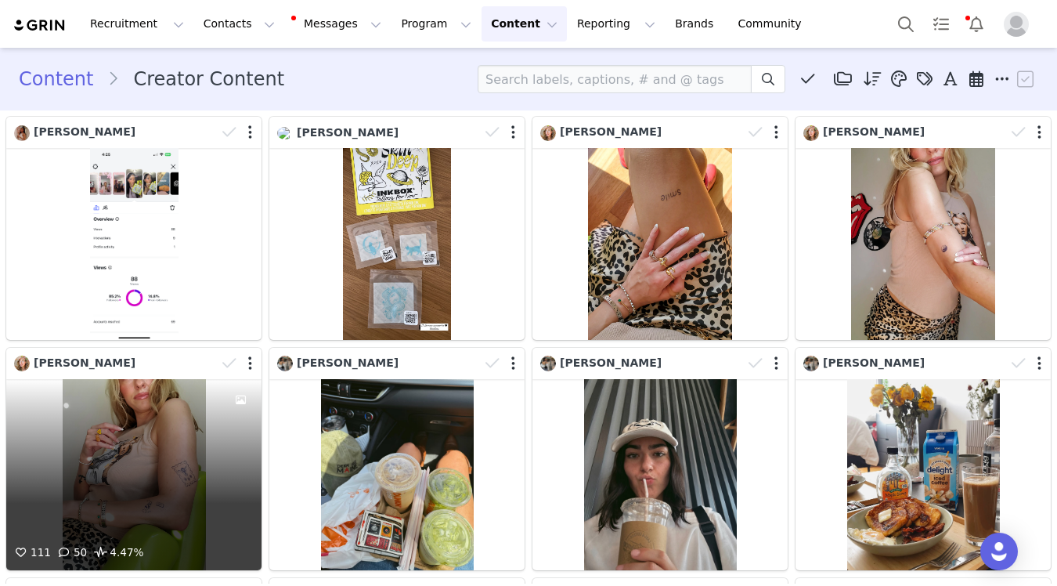
click at [182, 435] on div "111 50 4.47%" at bounding box center [133, 475] width 255 height 192
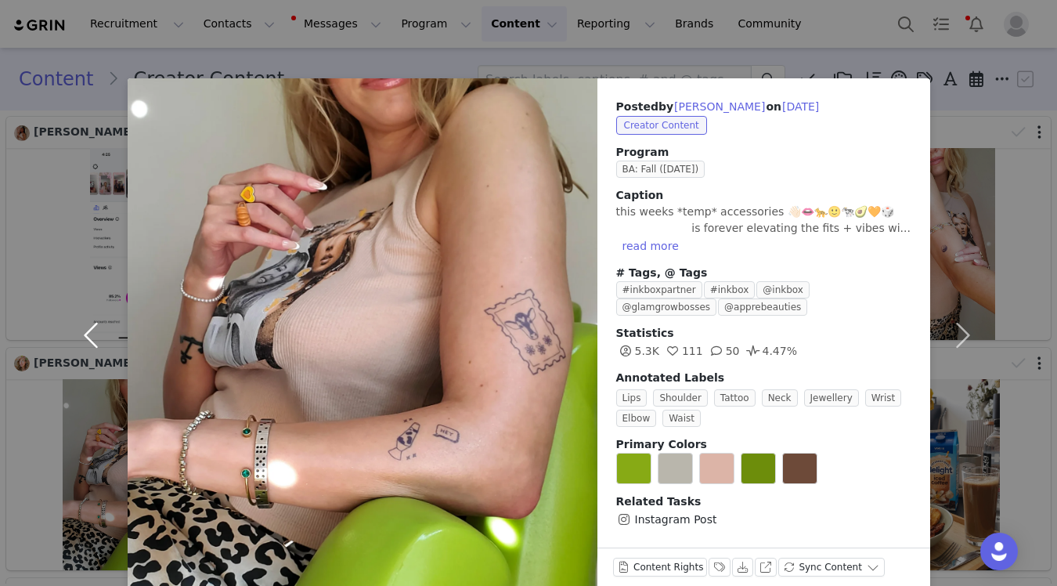
click at [84, 341] on button "button" at bounding box center [95, 335] width 66 height 514
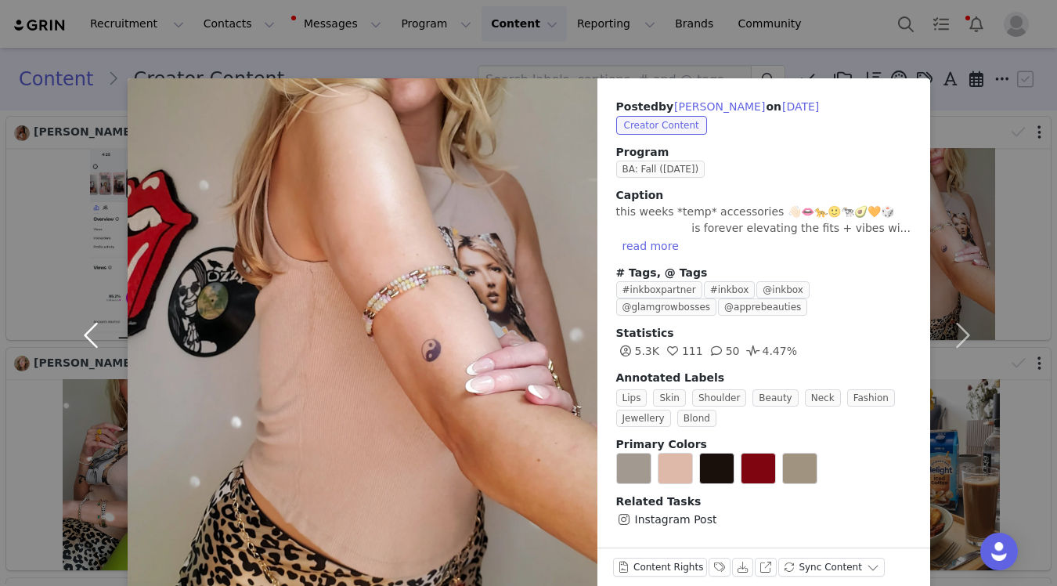
click at [84, 341] on button "button" at bounding box center [95, 335] width 66 height 514
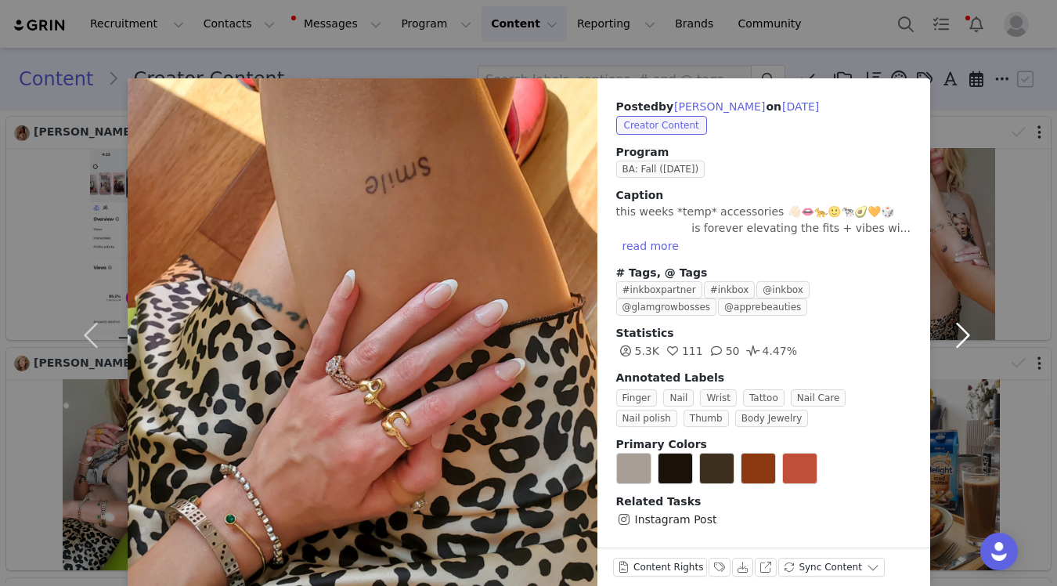
click at [949, 326] on button "button" at bounding box center [963, 335] width 66 height 514
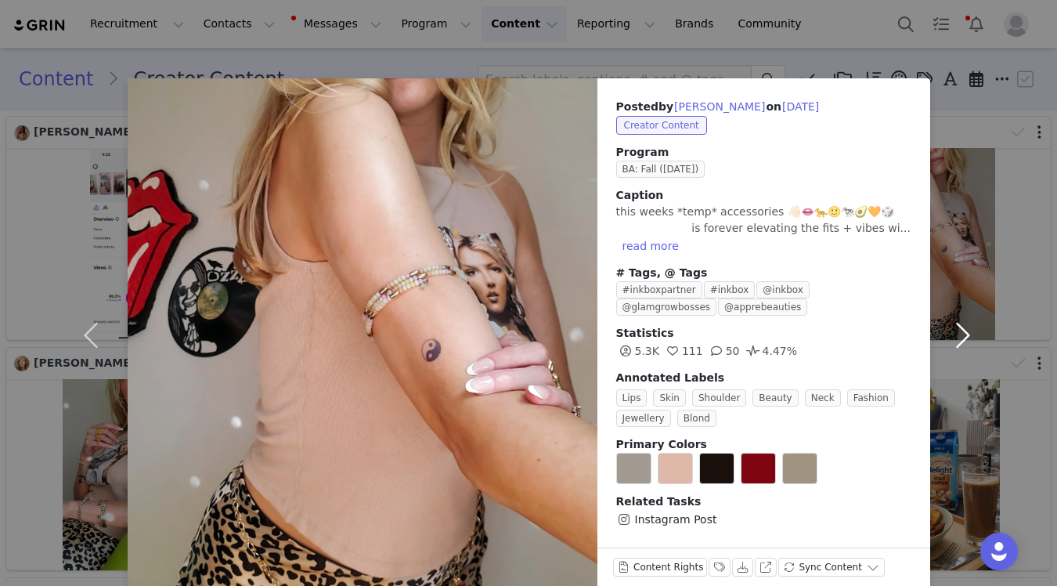
click at [949, 326] on button "button" at bounding box center [963, 335] width 66 height 514
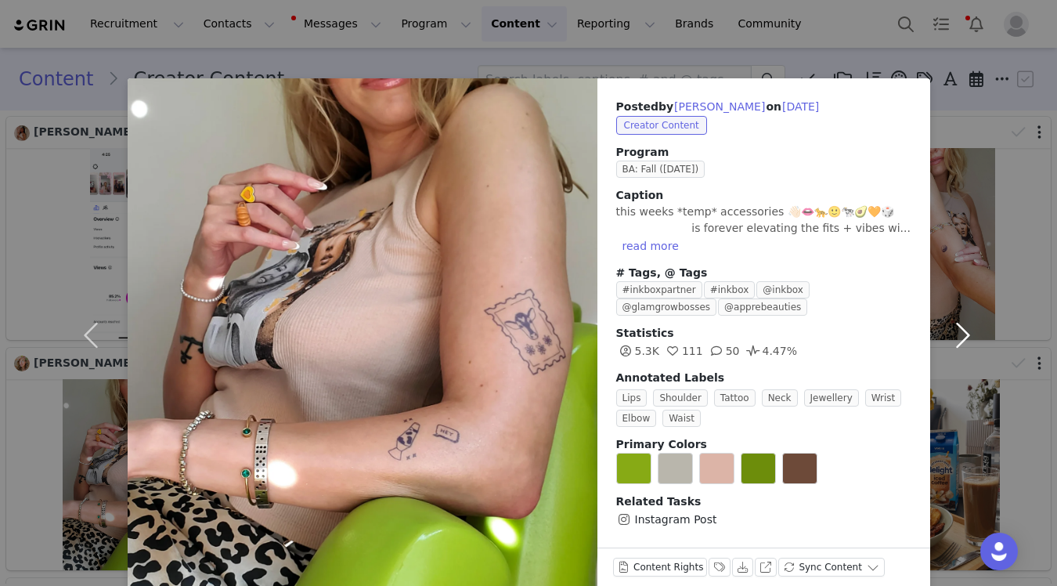
click at [994, 233] on button "button" at bounding box center [963, 335] width 66 height 514
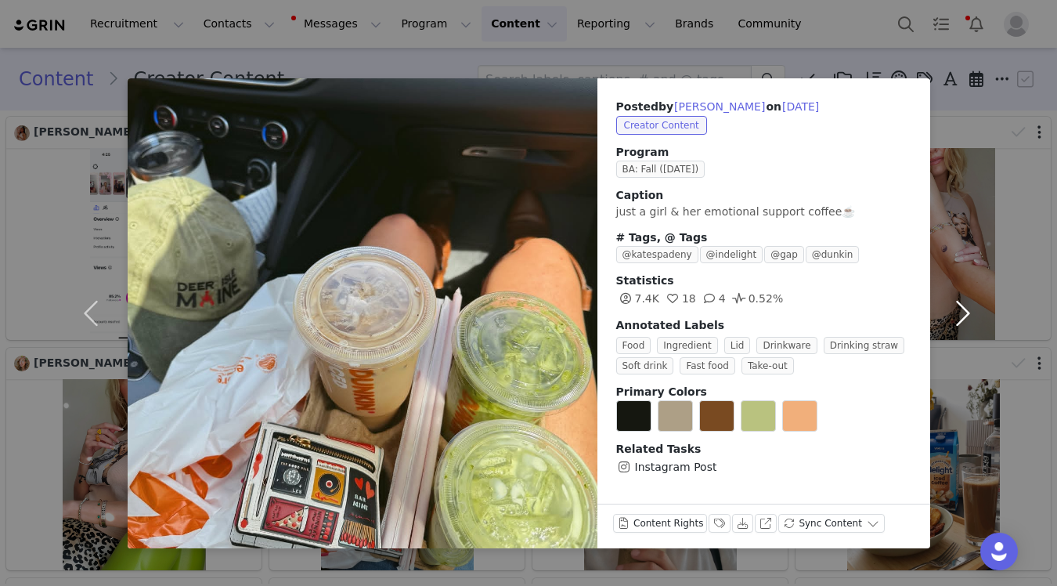
click at [993, 104] on button "button" at bounding box center [963, 313] width 66 height 470
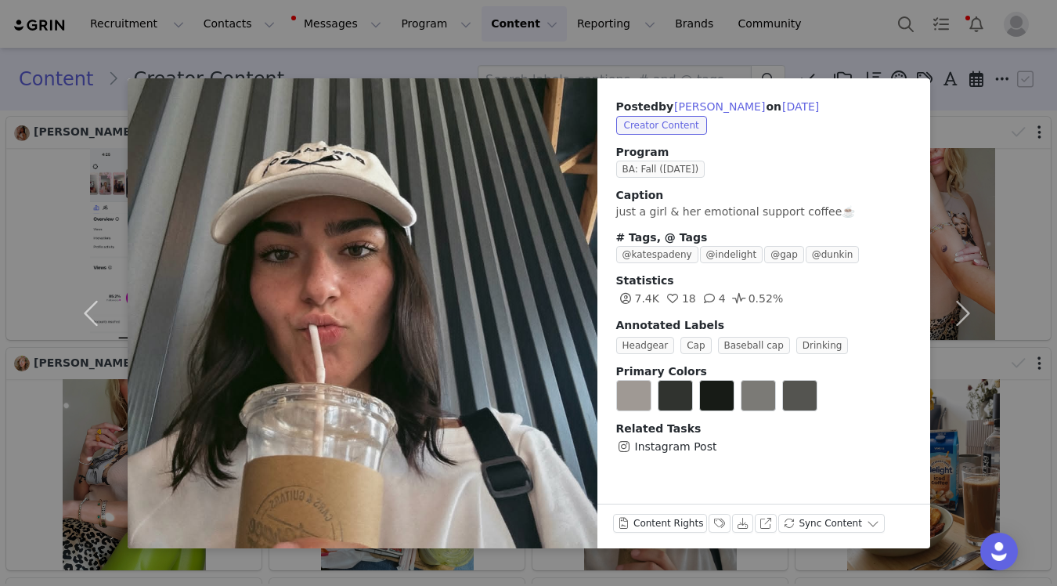
click at [688, 44] on div "Posted by [PERSON_NAME] on [DATE] Creator Content Program BA: Fall ([DATE]) Cap…" at bounding box center [528, 293] width 1057 height 586
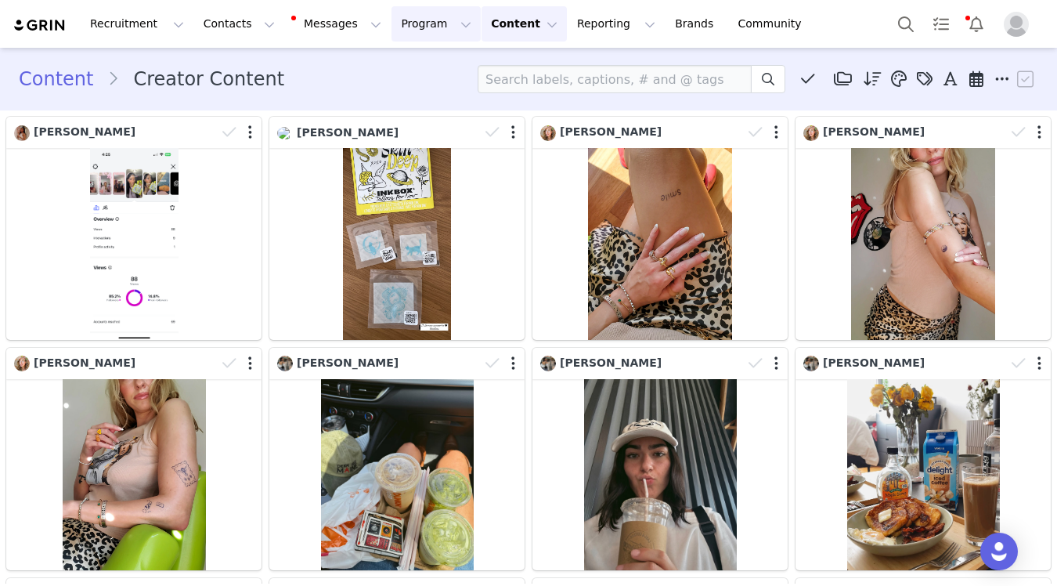
click at [400, 29] on button "Program Program" at bounding box center [435, 23] width 89 height 35
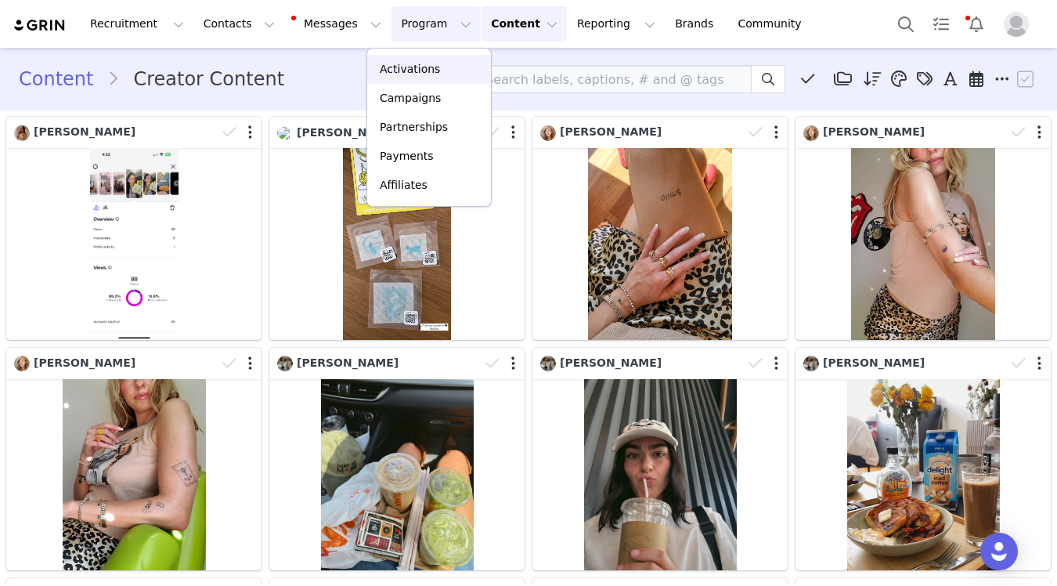
click at [419, 74] on p "Activations" at bounding box center [410, 69] width 60 height 16
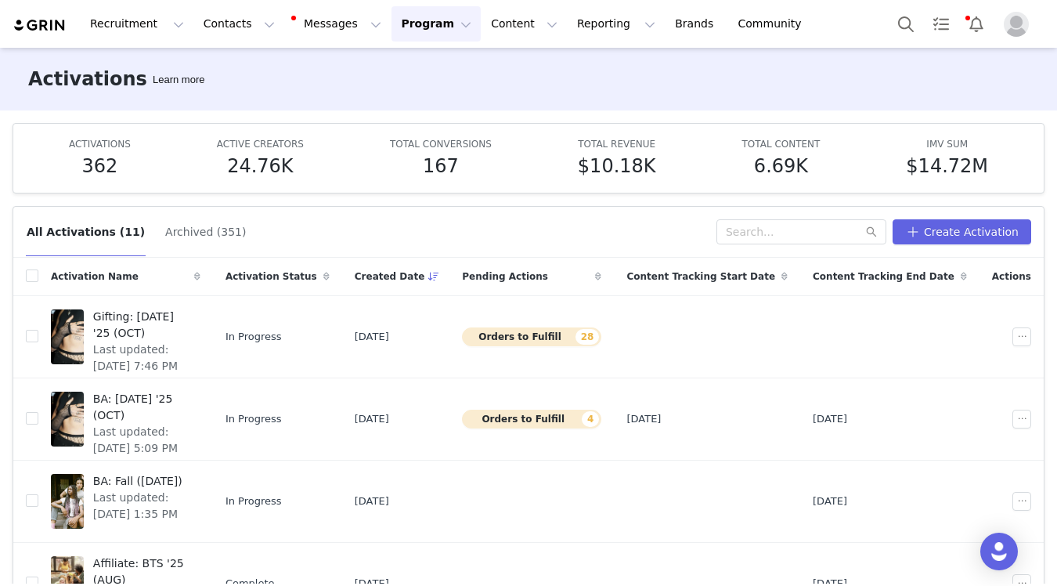
click at [548, 275] on span "Pending Actions" at bounding box center [505, 276] width 86 height 14
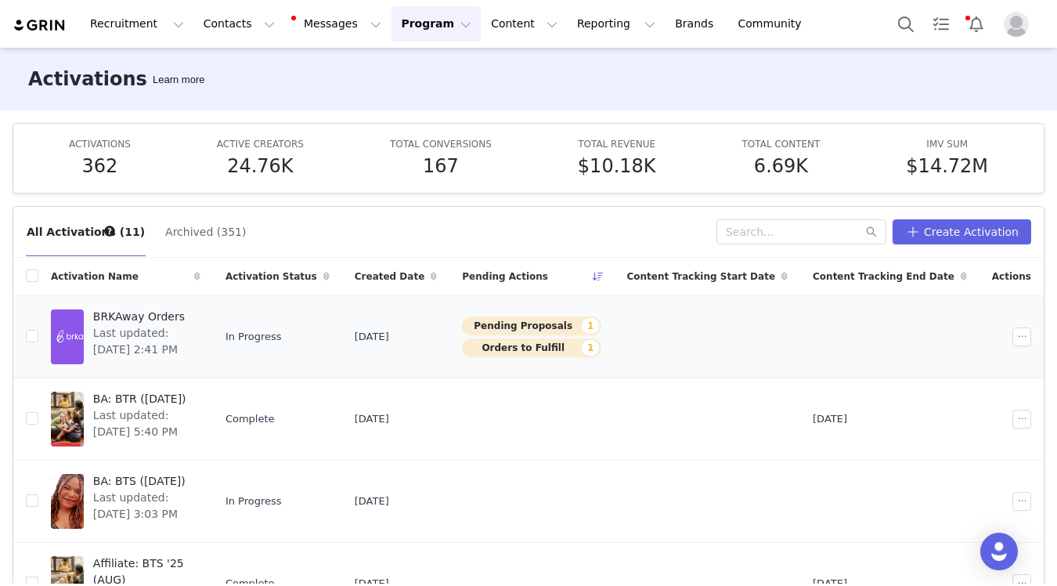
click at [191, 344] on span "Last updated: [DATE] 2:41 PM" at bounding box center [142, 341] width 98 height 33
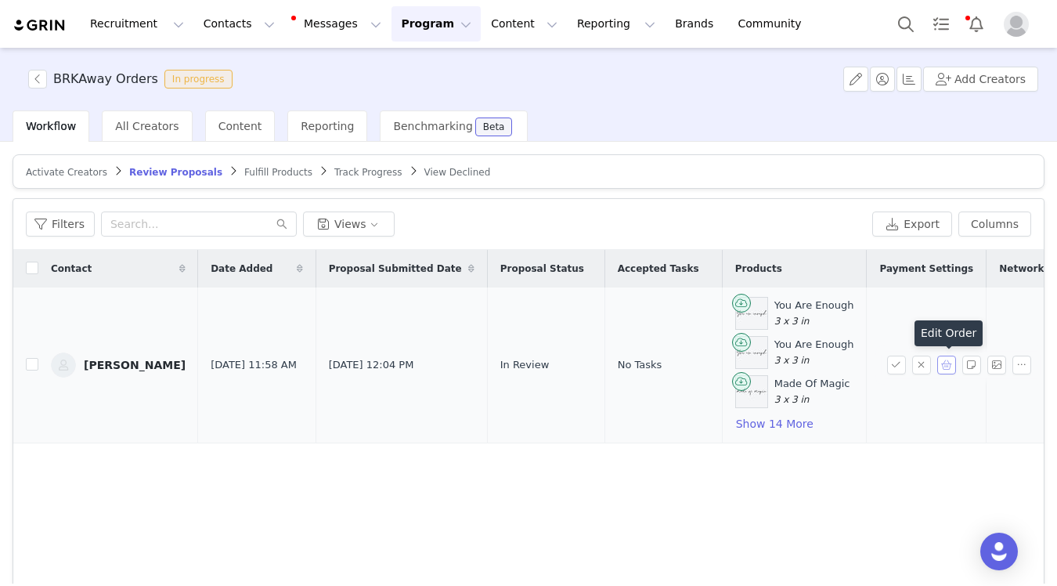
click at [955, 364] on button "button" at bounding box center [946, 364] width 19 height 19
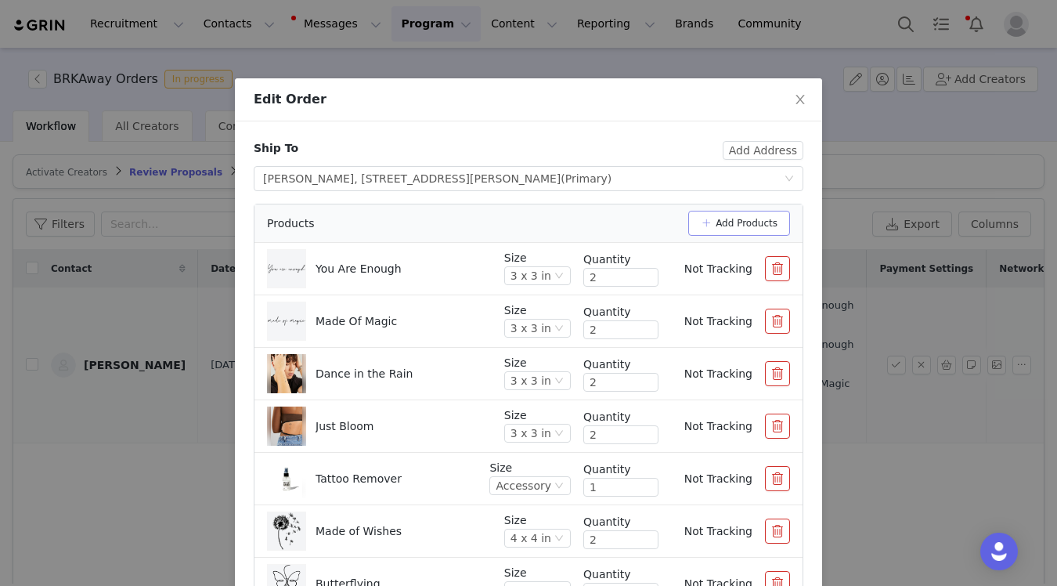
click at [752, 216] on button "Add Products" at bounding box center [739, 223] width 102 height 25
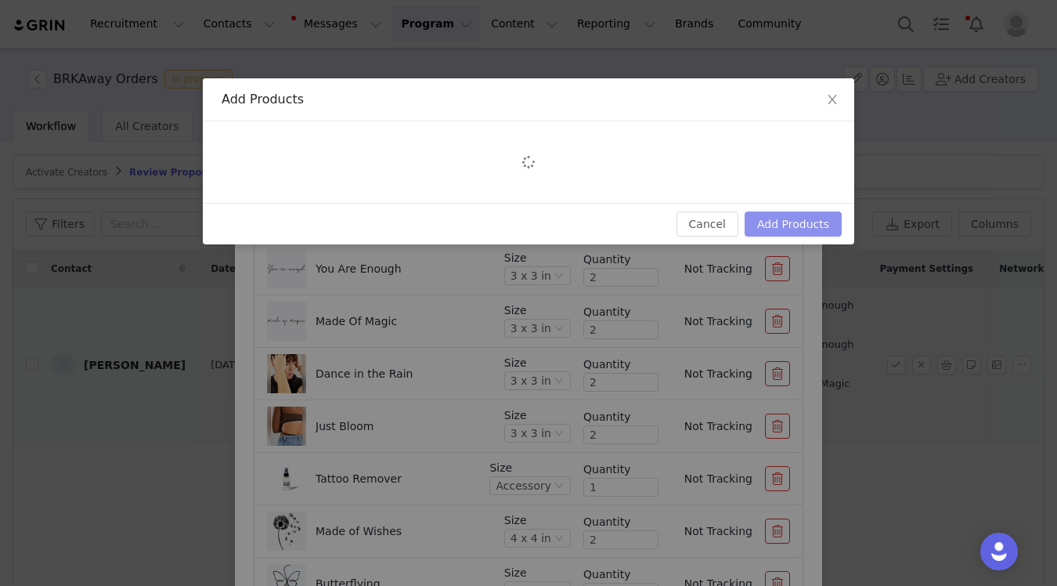
click at [778, 222] on button "Add Products" at bounding box center [793, 223] width 97 height 25
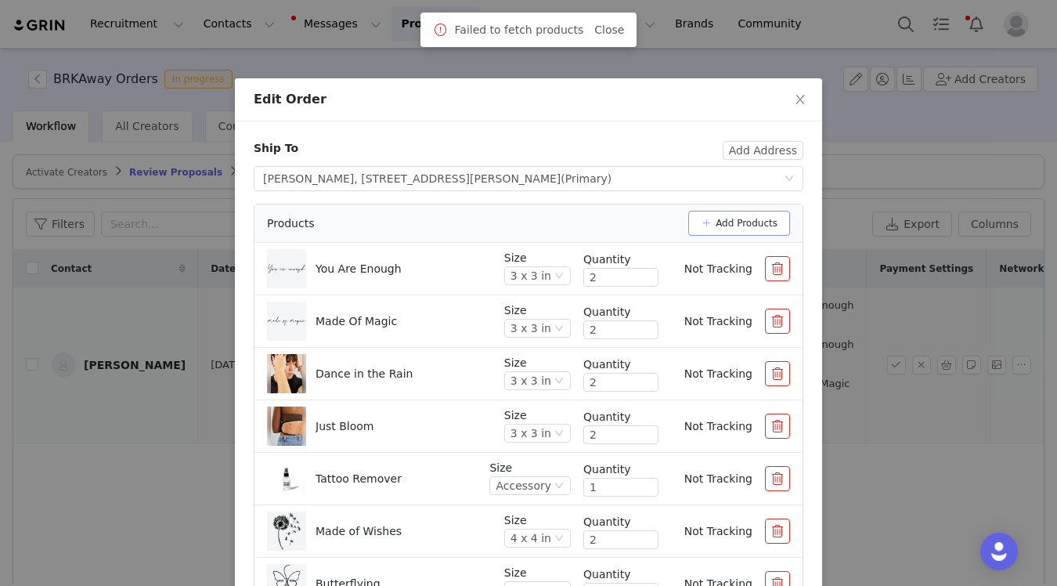
click at [754, 230] on button "Add Products" at bounding box center [739, 223] width 102 height 25
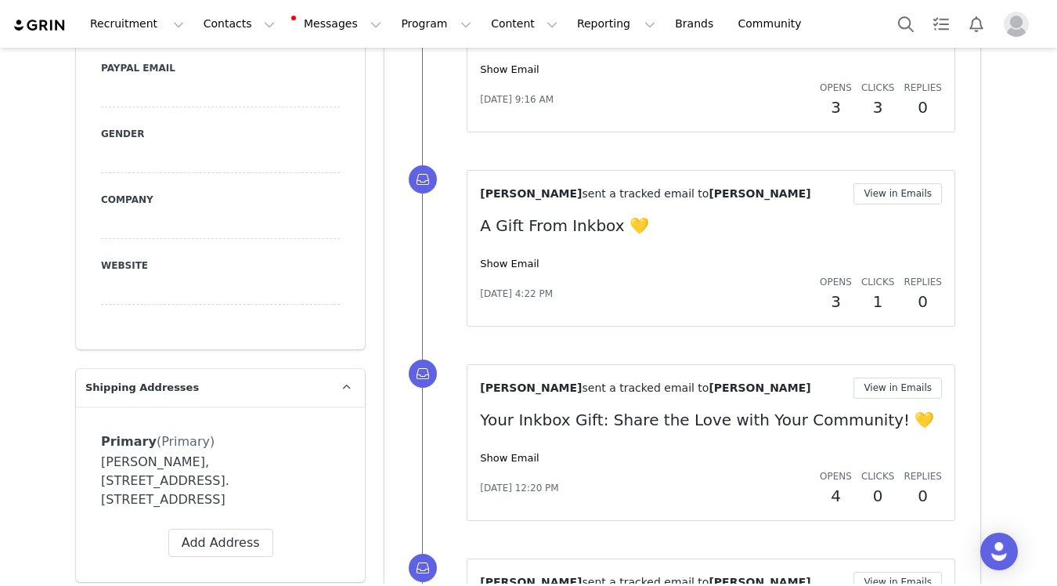
scroll to position [1096, 0]
drag, startPoint x: 176, startPoint y: 444, endPoint x: 140, endPoint y: 442, distance: 36.1
click at [140, 452] on div "Carrie Sleath, 35 Half House Lane, Hove Edge. Brighouse, HD6 2PH United Kingdom" at bounding box center [220, 480] width 239 height 56
copy div "Sleath,"
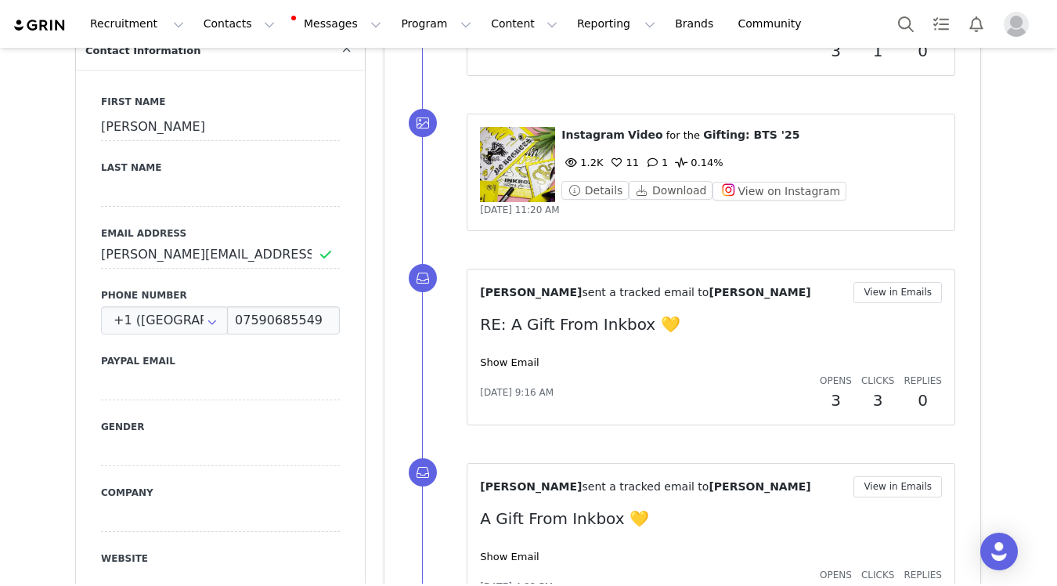
scroll to position [773, 0]
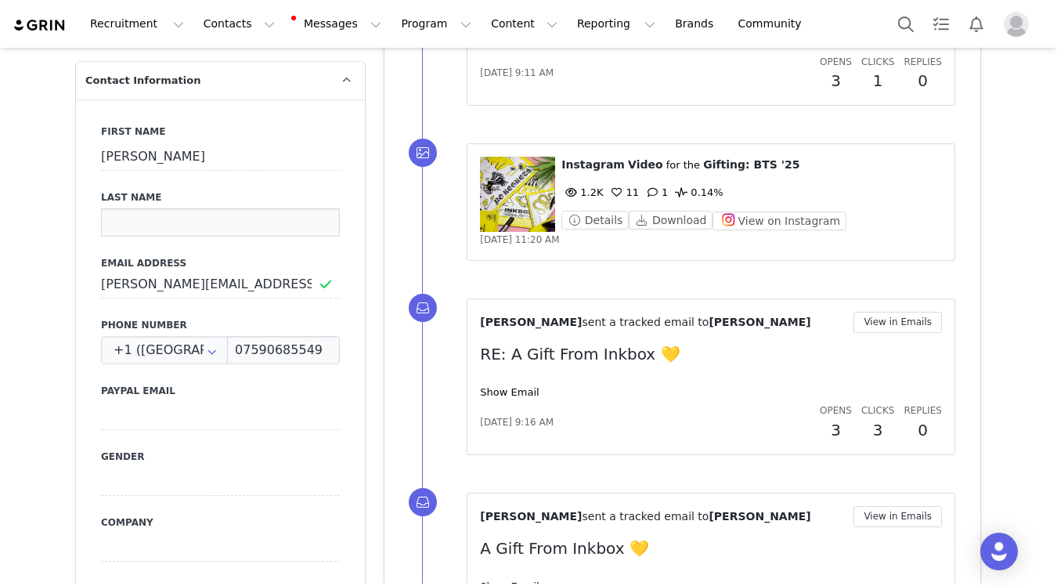
click at [197, 214] on input at bounding box center [220, 222] width 239 height 28
paste input "Sleath,"
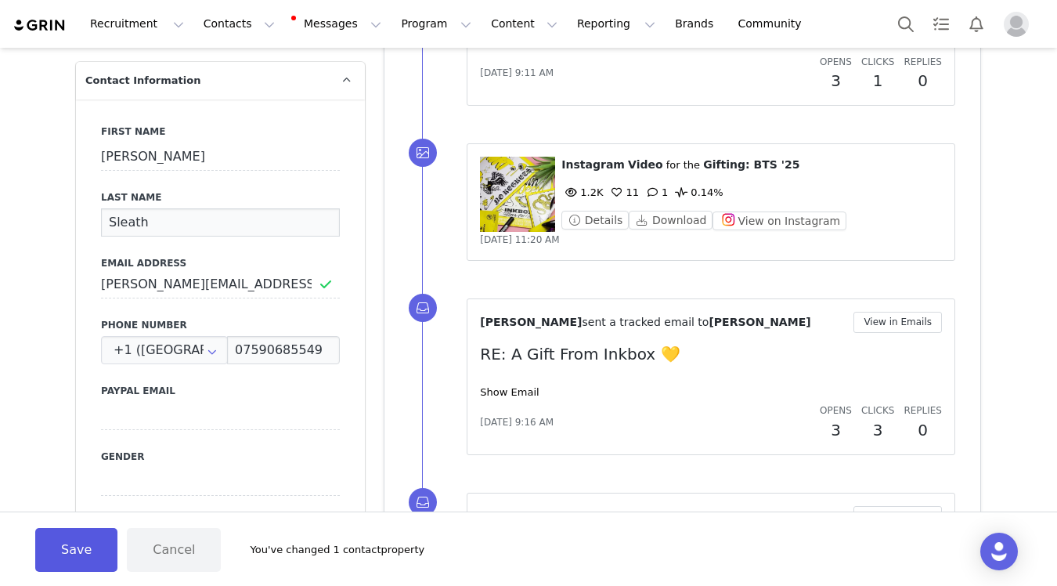
type input "Sleath"
click at [99, 568] on button "Save" at bounding box center [76, 550] width 82 height 44
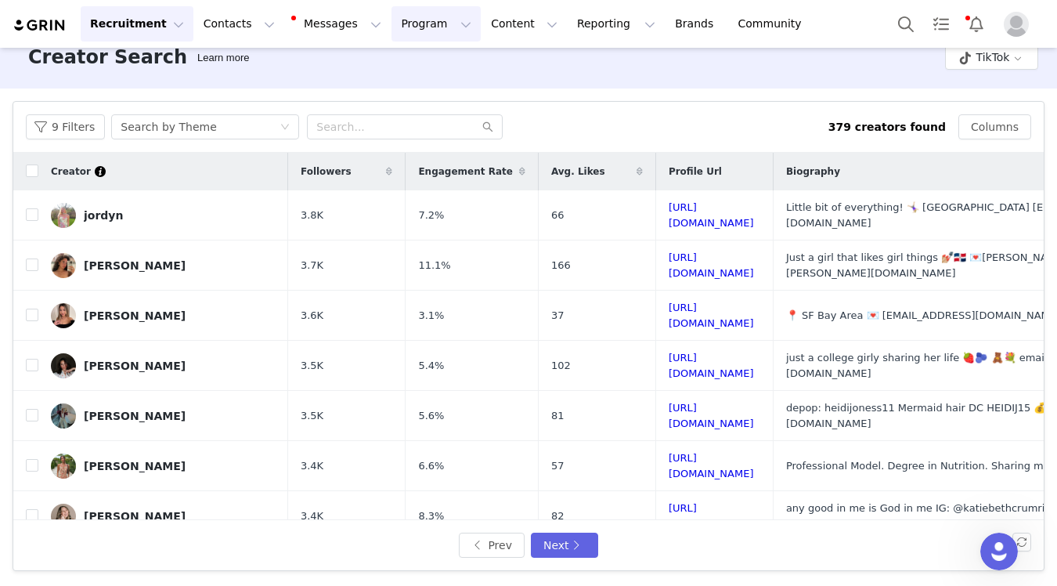
scroll to position [2711, 0]
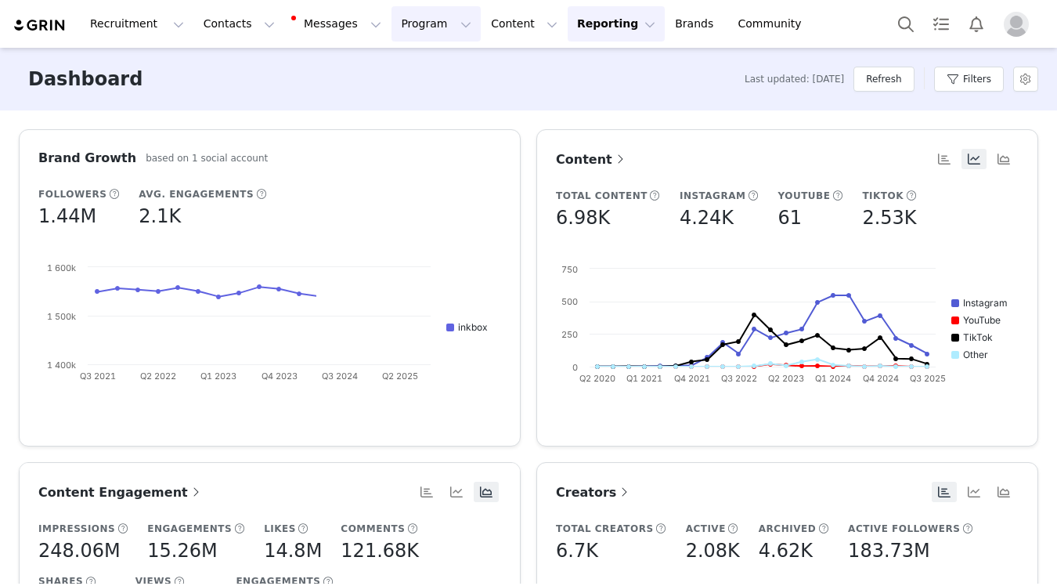
click at [391, 24] on button "Program Program" at bounding box center [435, 23] width 89 height 35
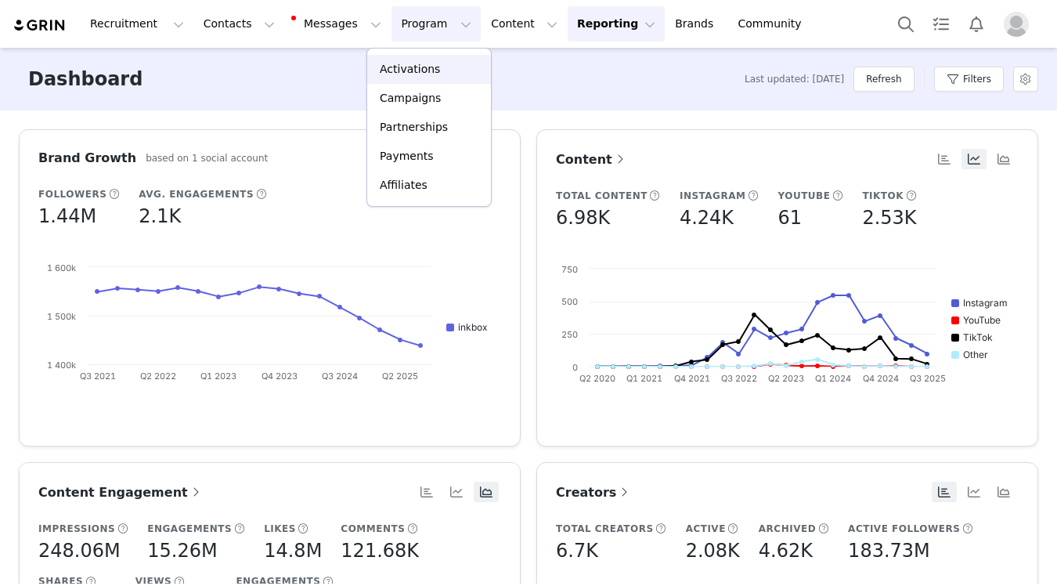
click at [391, 63] on p "Activations" at bounding box center [410, 69] width 60 height 16
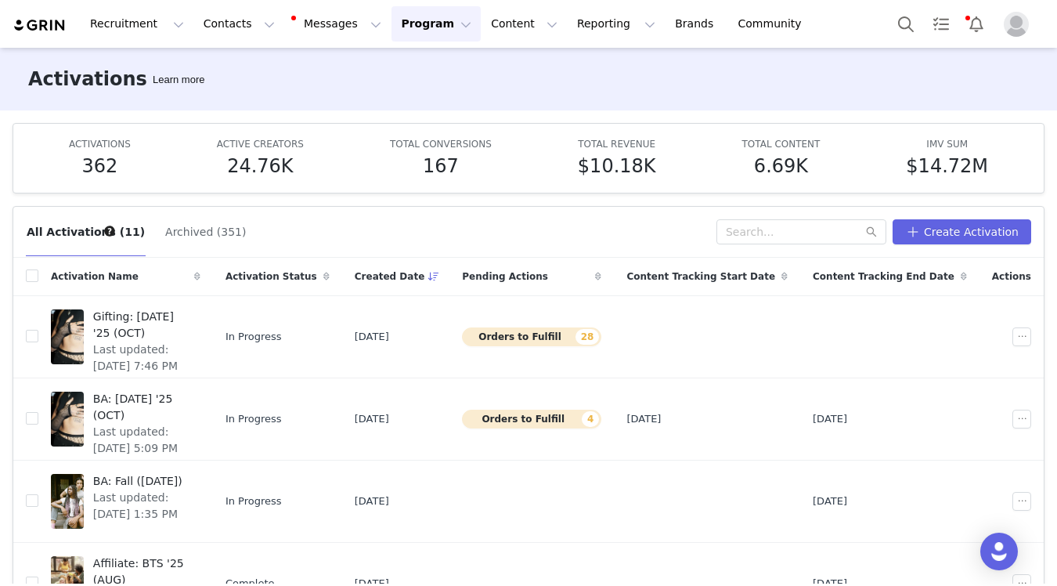
click at [589, 279] on div "Pending Actions" at bounding box center [531, 277] width 164 height 38
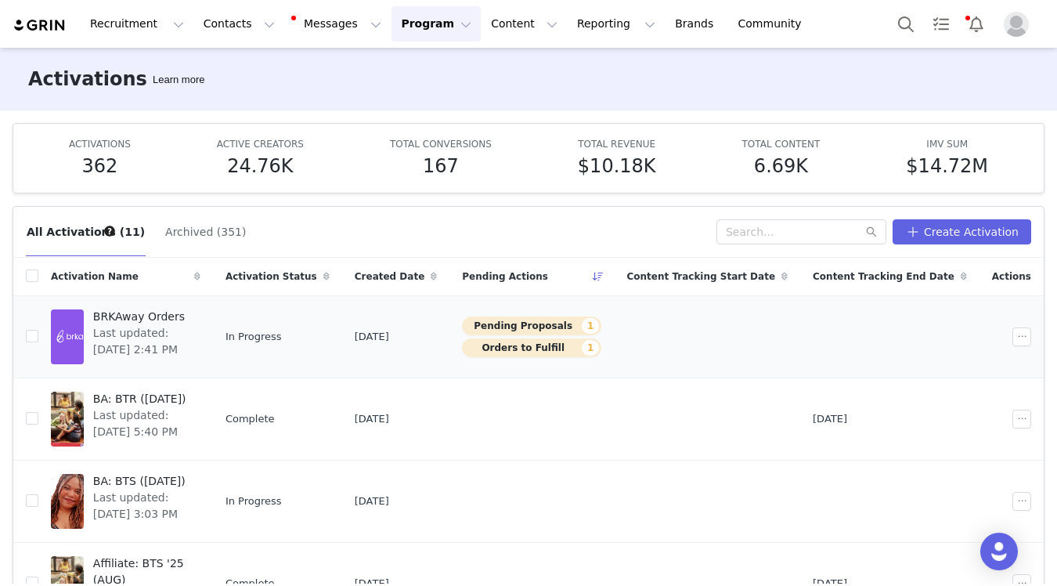
click at [200, 366] on div "BRKAway Orders Last updated: [DATE] 2:41 PM" at bounding box center [142, 336] width 117 height 63
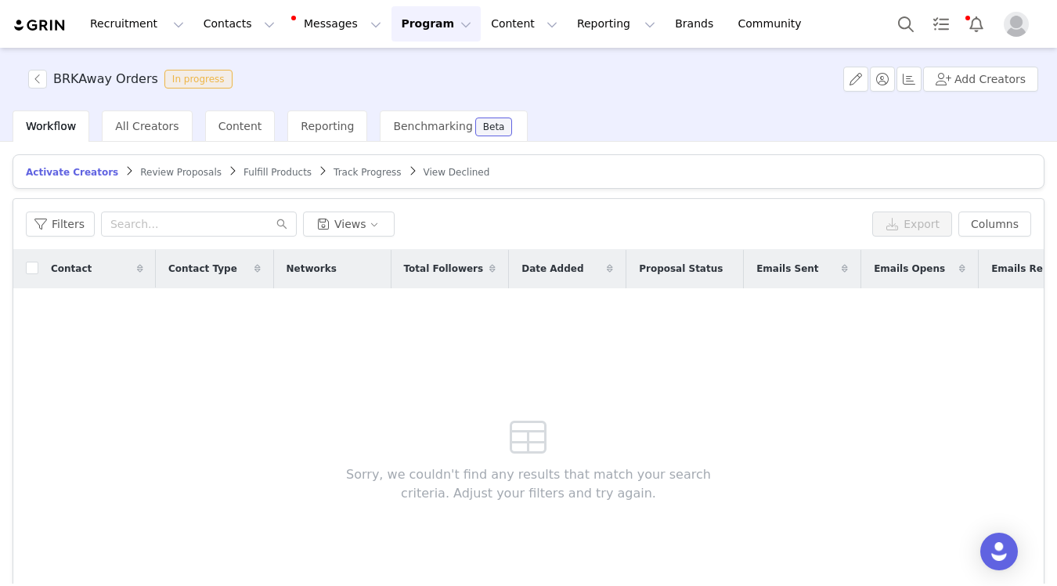
click at [175, 176] on span "Review Proposals" at bounding box center [180, 172] width 81 height 11
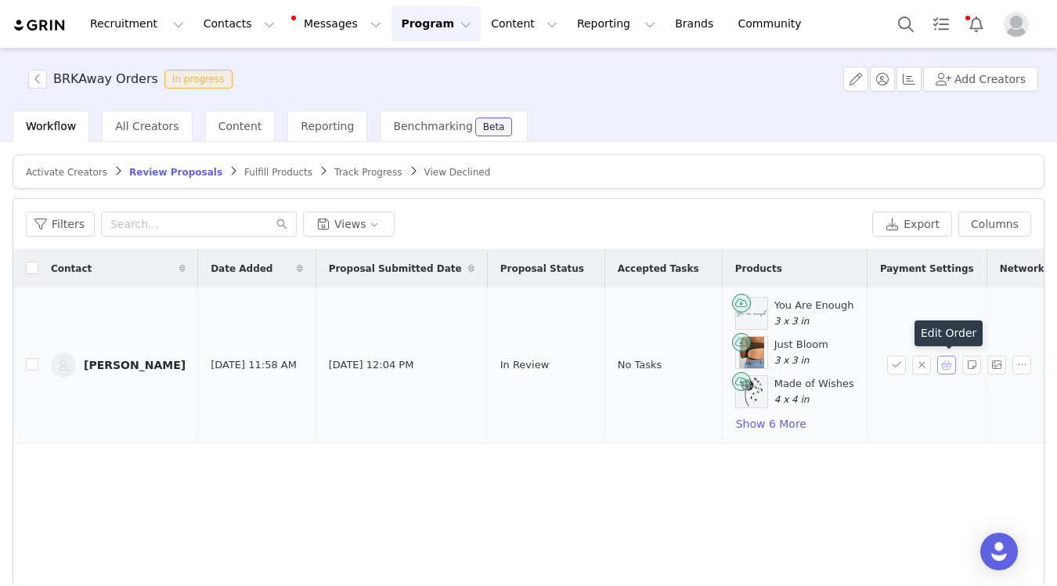
click at [947, 363] on button "button" at bounding box center [946, 364] width 19 height 19
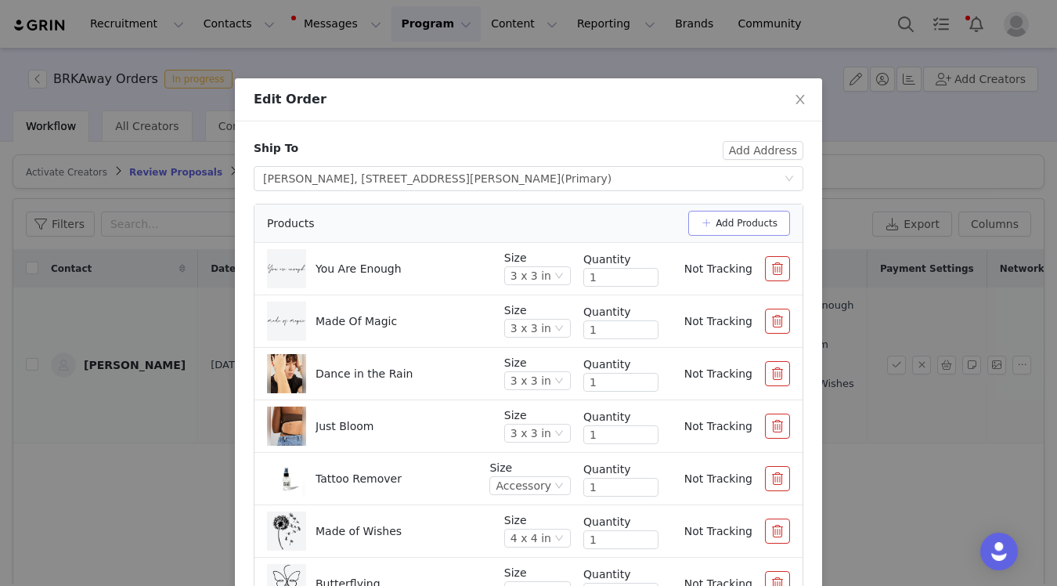
click at [712, 223] on button "Add Products" at bounding box center [739, 223] width 102 height 25
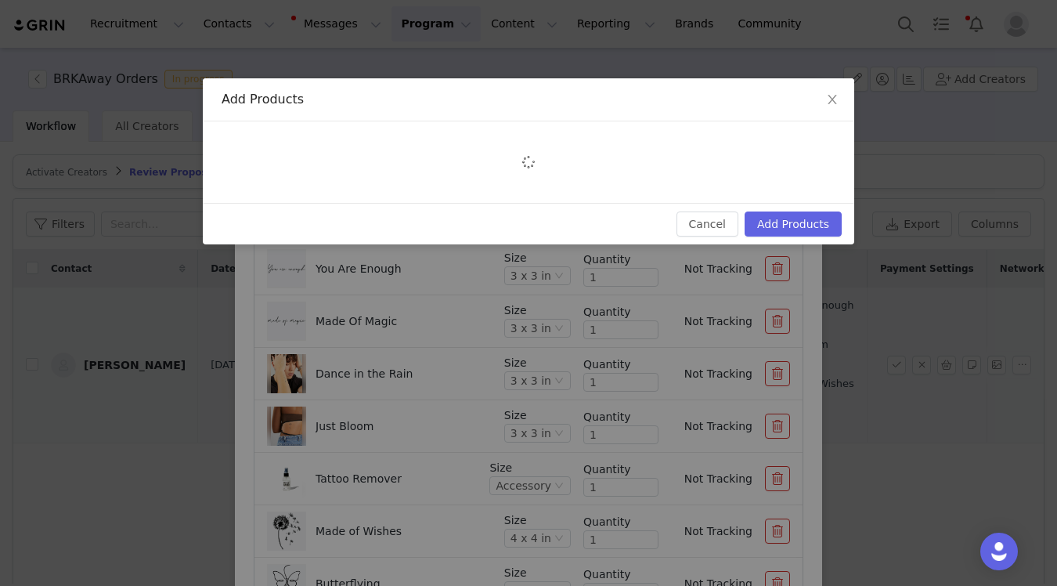
click at [504, 219] on div "Cancel Add Products" at bounding box center [528, 223] width 626 height 25
click at [813, 221] on button "Add Products" at bounding box center [793, 223] width 97 height 25
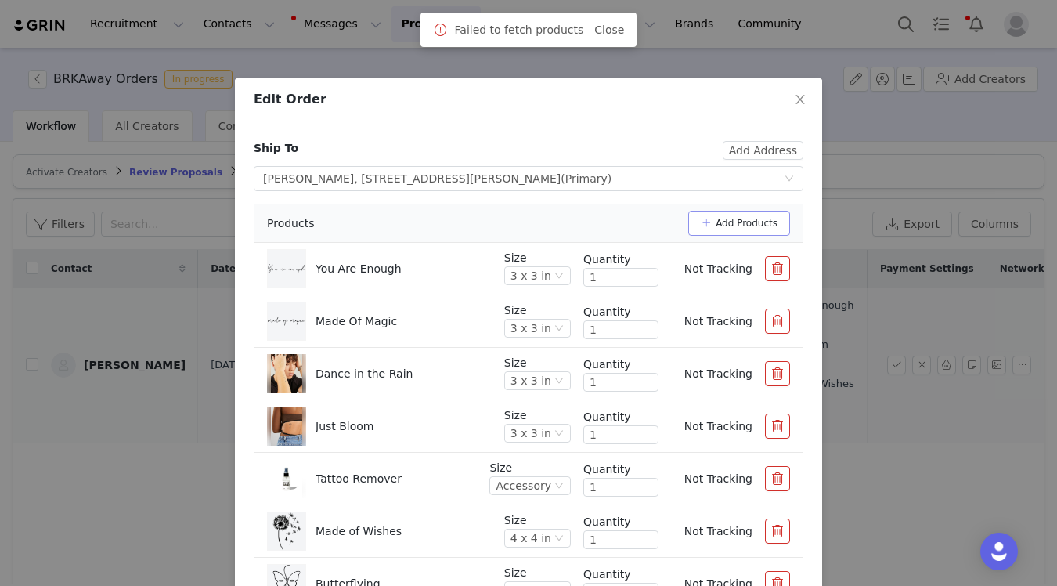
click at [757, 217] on button "Add Products" at bounding box center [739, 223] width 102 height 25
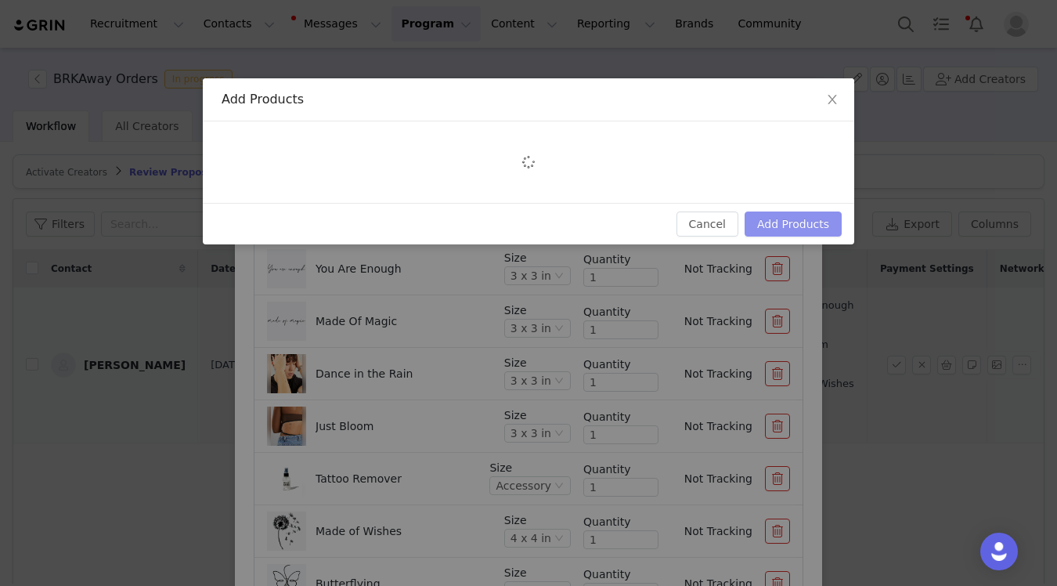
click at [803, 223] on button "Add Products" at bounding box center [793, 223] width 97 height 25
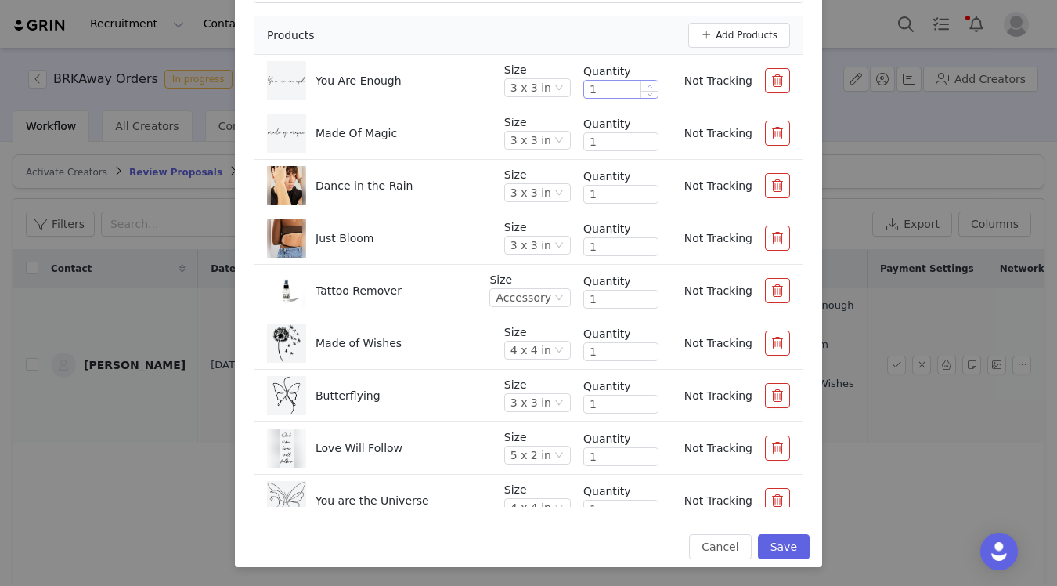
type input "2"
click at [651, 81] on span "Increase Value" at bounding box center [649, 86] width 16 height 10
type input "2"
click at [652, 137] on span "Increase Value" at bounding box center [649, 138] width 16 height 10
type input "2"
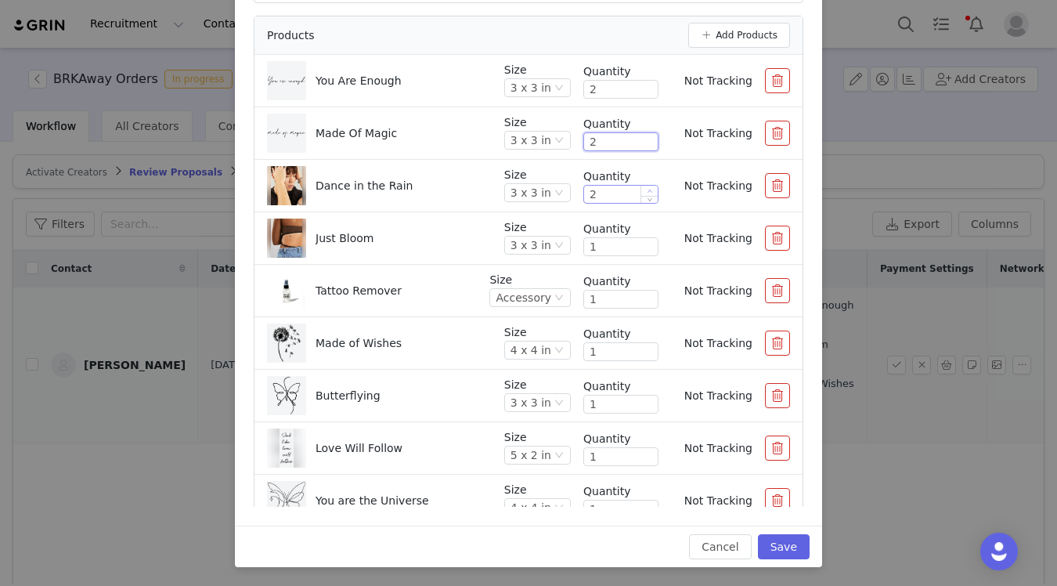
click at [650, 190] on icon "icon: up" at bounding box center [650, 191] width 5 height 5
type input "2"
click at [650, 243] on icon "icon: up" at bounding box center [650, 243] width 5 height 3
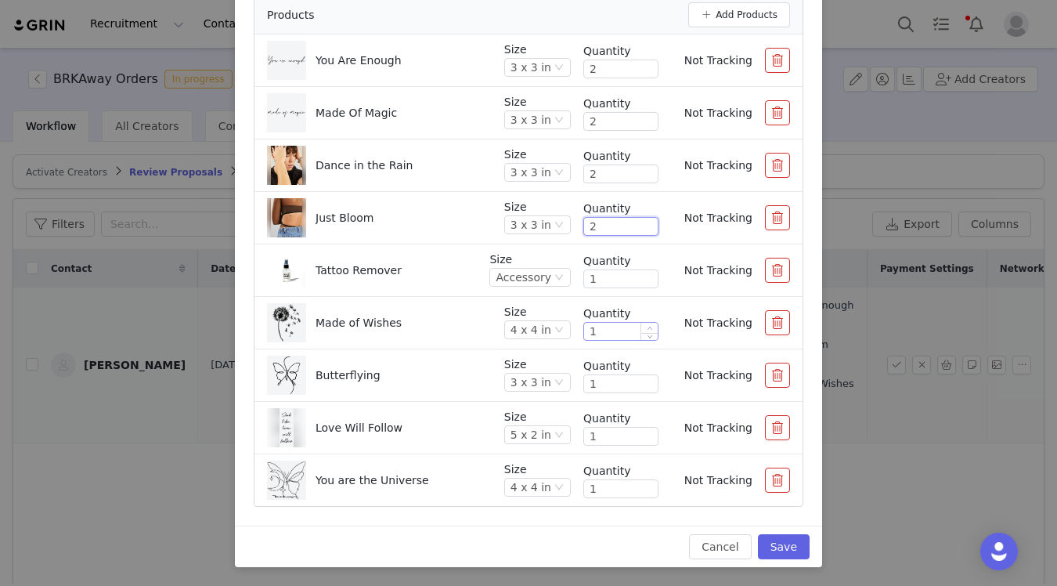
type input "2"
click at [653, 326] on span "Increase Value" at bounding box center [649, 328] width 16 height 10
type input "2"
click at [652, 379] on span "Increase Value" at bounding box center [649, 380] width 16 height 10
type input "2"
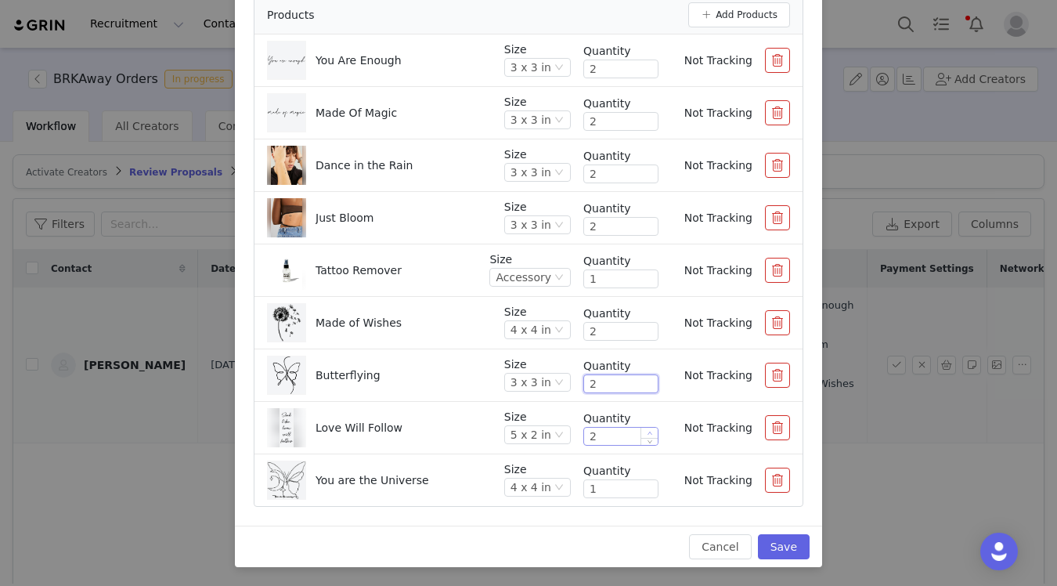
click at [652, 432] on icon "icon: up" at bounding box center [650, 433] width 5 height 5
type input "2"
click at [650, 485] on icon "icon: up" at bounding box center [650, 485] width 5 height 3
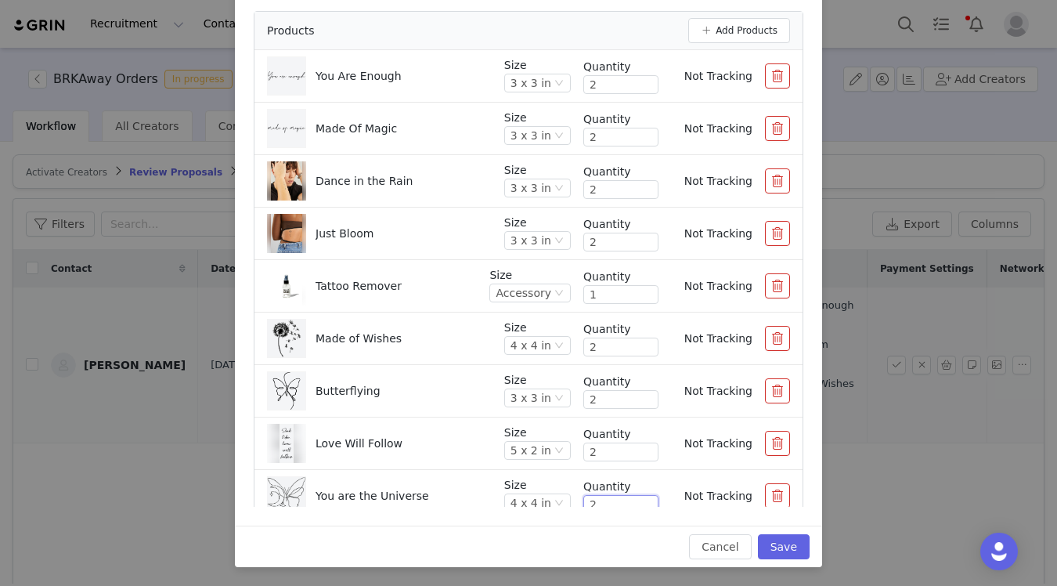
scroll to position [0, 0]
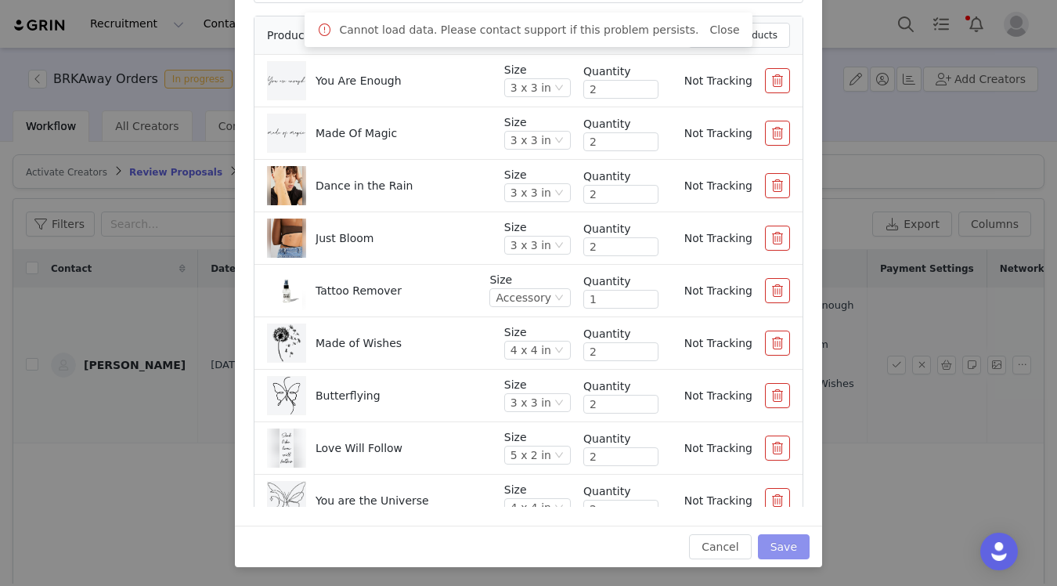
click at [788, 556] on button "Save" at bounding box center [784, 546] width 52 height 25
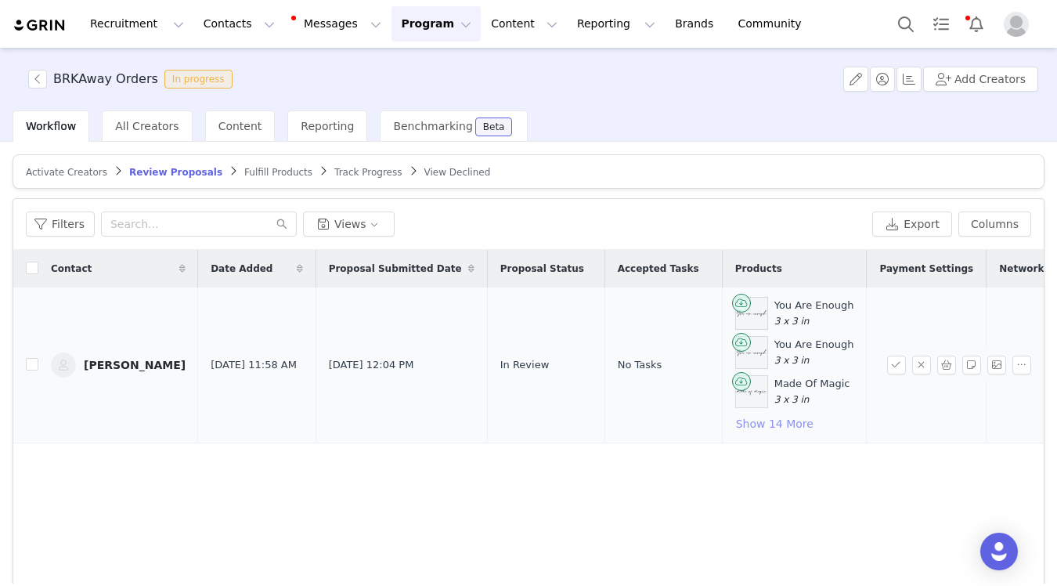
click at [745, 425] on button "Show 14 More" at bounding box center [774, 423] width 79 height 19
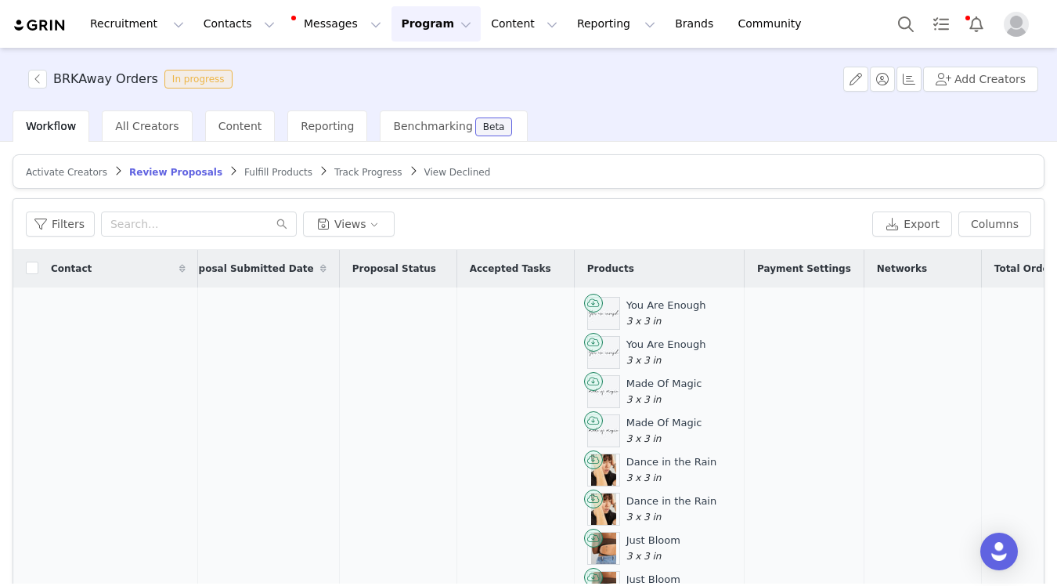
scroll to position [368, 148]
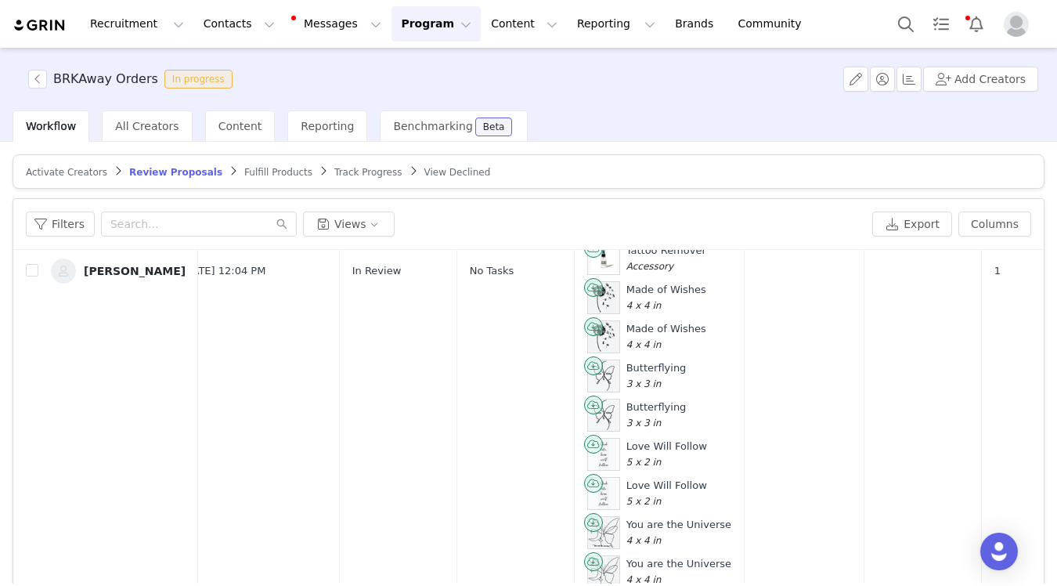
click at [951, 272] on button "button" at bounding box center [946, 271] width 19 height 19
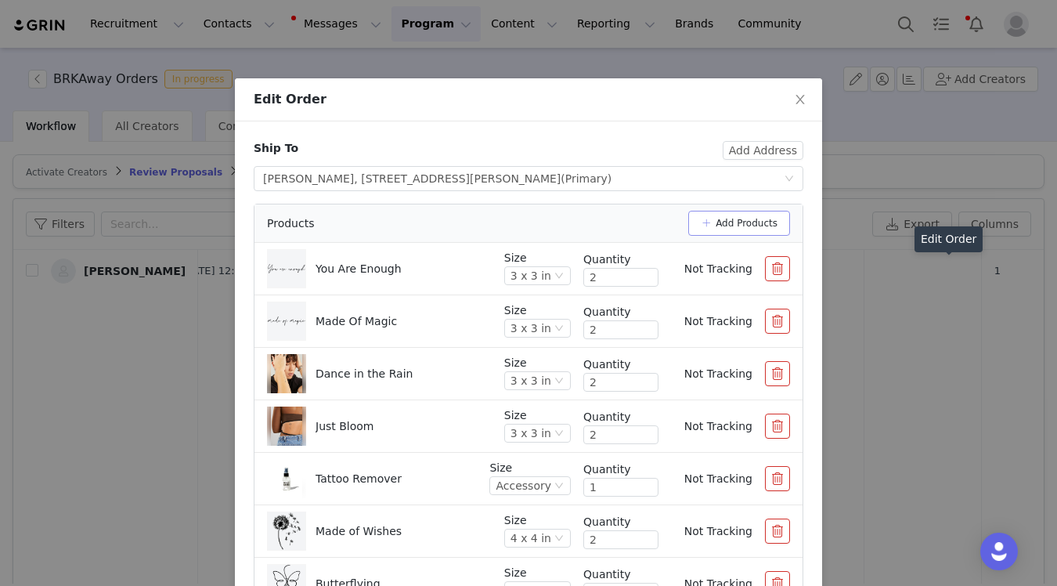
click at [754, 218] on button "Add Products" at bounding box center [739, 223] width 102 height 25
